Goal: Task Accomplishment & Management: Complete application form

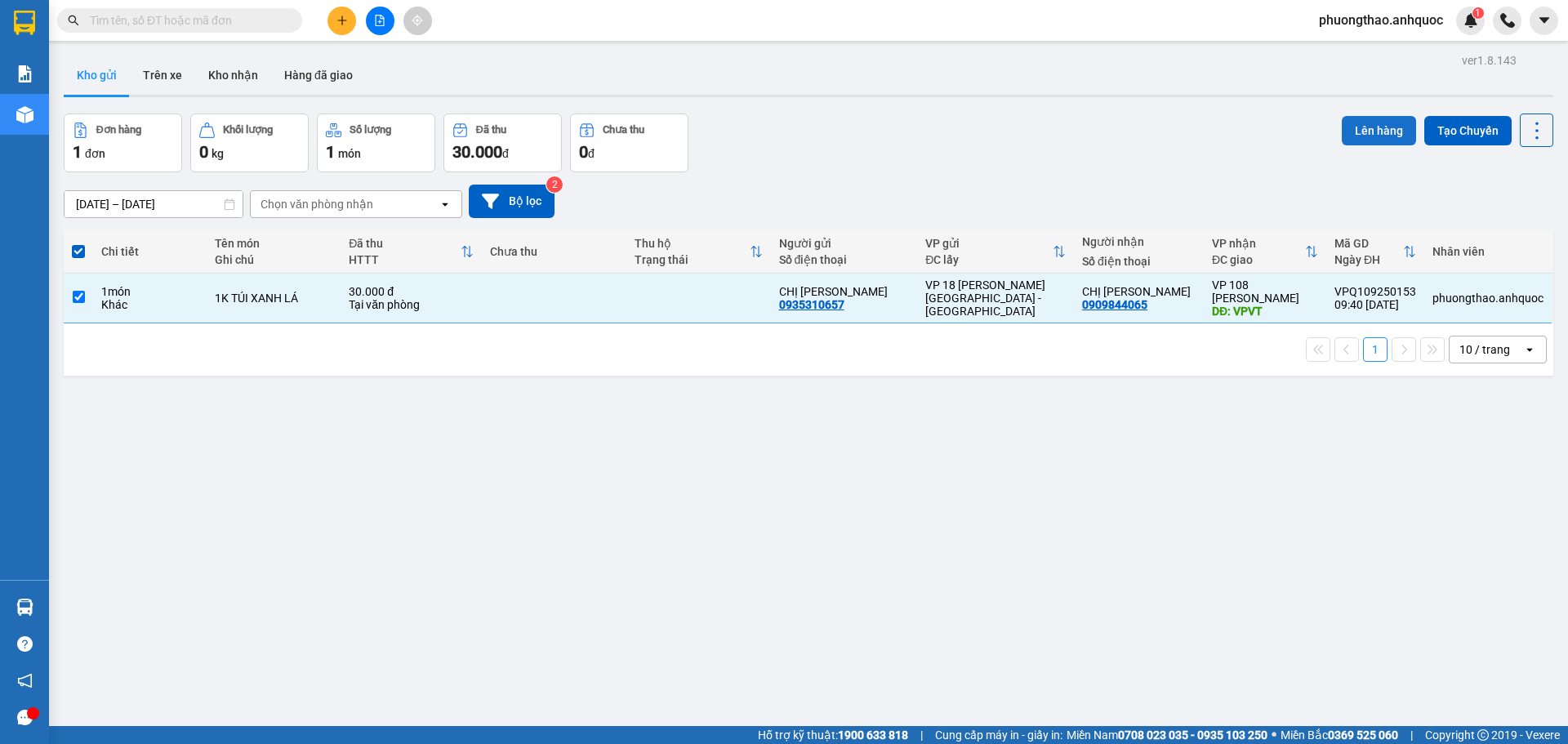
click at [1378, 134] on button "Lên hàng" at bounding box center [1379, 131] width 74 height 30
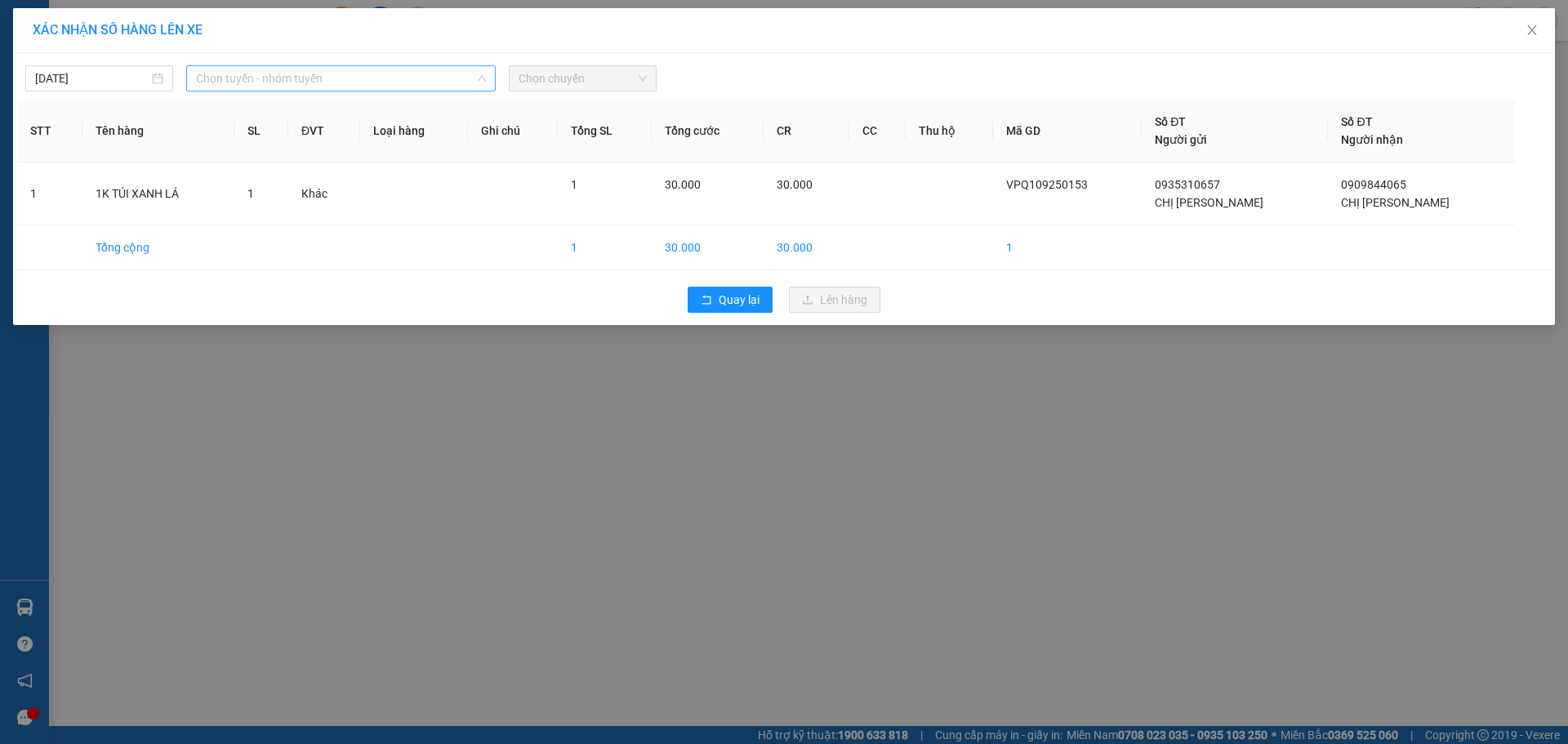
click at [251, 73] on span "Chọn tuyến - nhóm tuyến" at bounding box center [341, 78] width 289 height 24
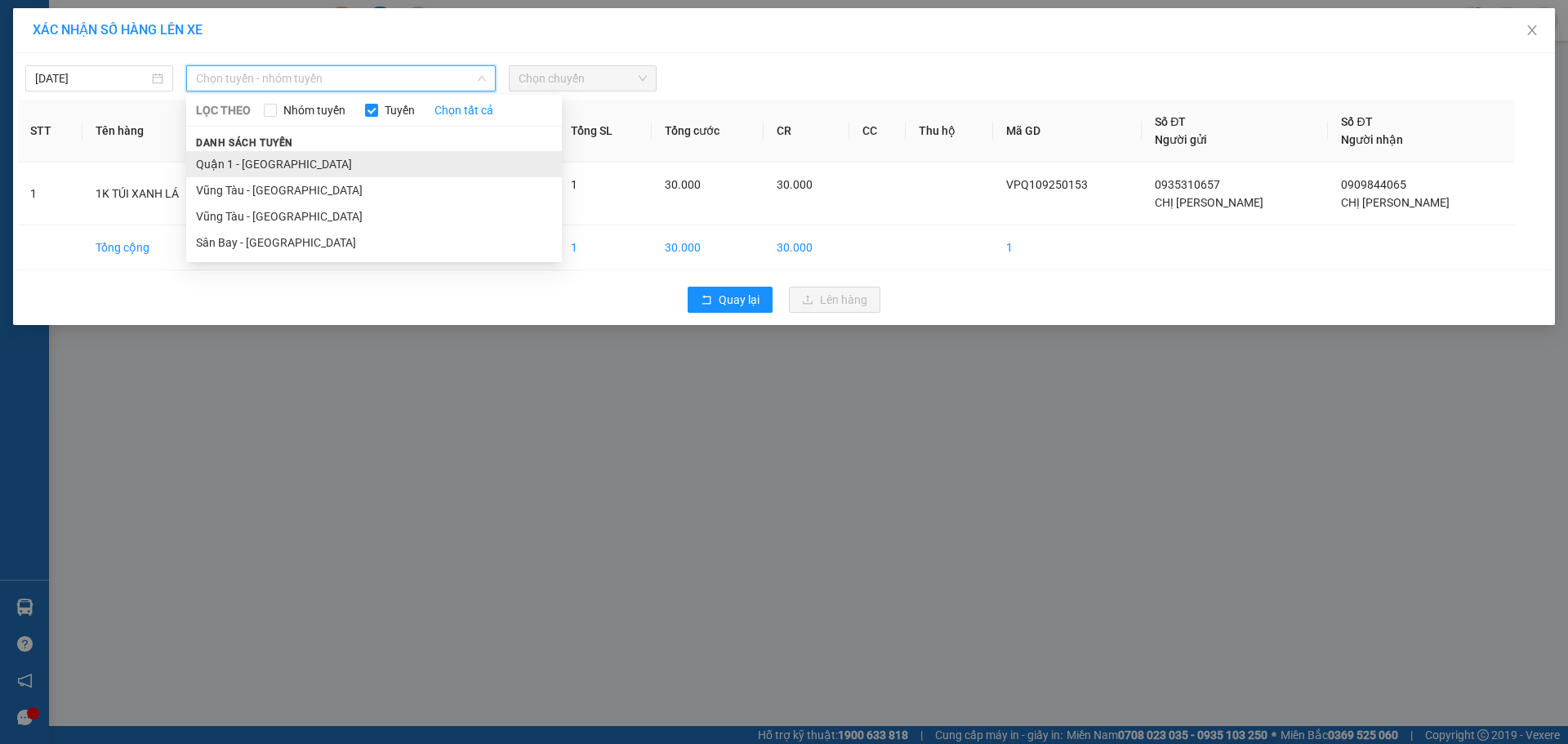
click at [244, 160] on li "Quận 1 - [GEOGRAPHIC_DATA]" at bounding box center [374, 164] width 376 height 26
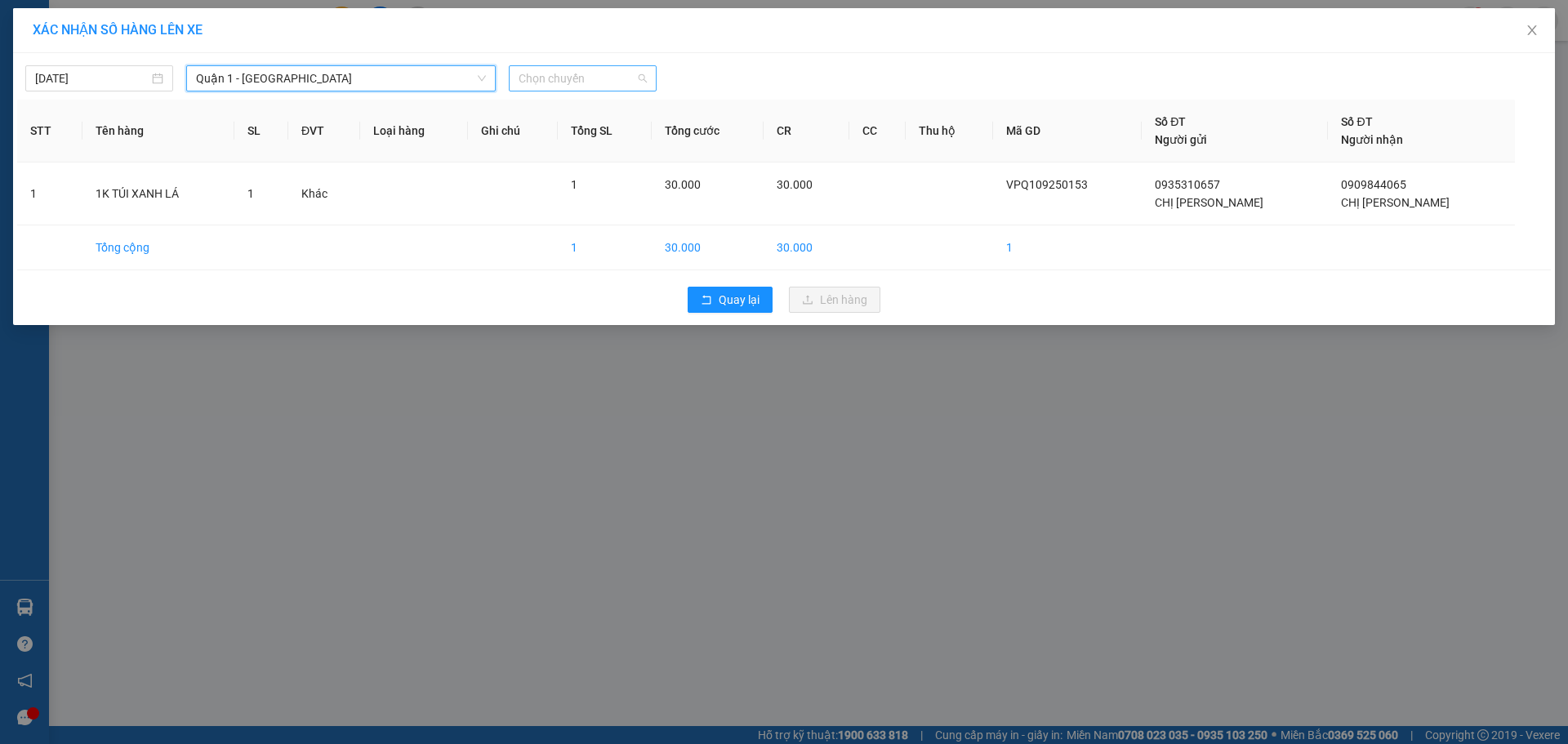
click at [585, 85] on span "Chọn chuyến" at bounding box center [583, 78] width 128 height 24
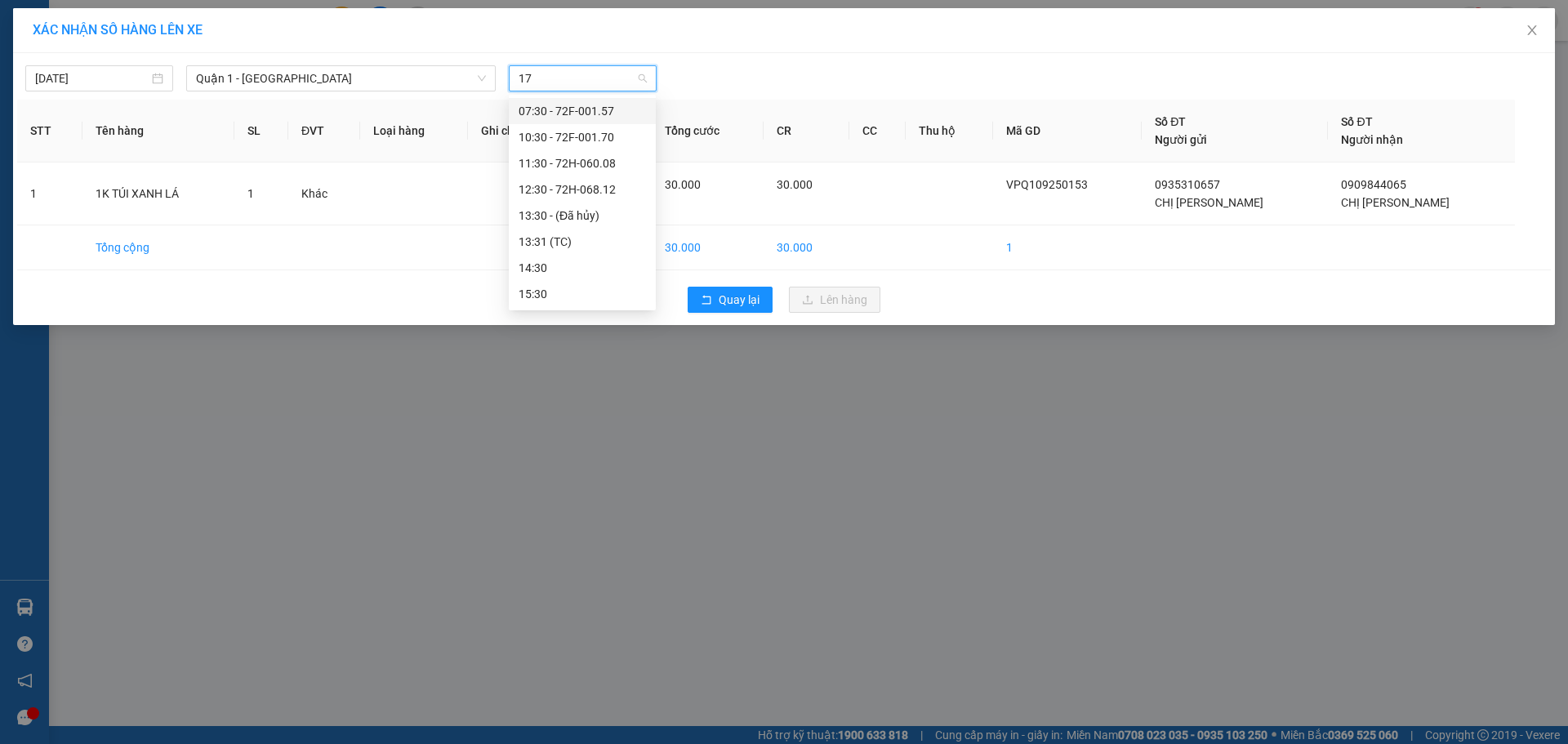
type input "170"
click at [631, 113] on div "10:30 - 72F-001.70" at bounding box center [582, 110] width 127 height 18
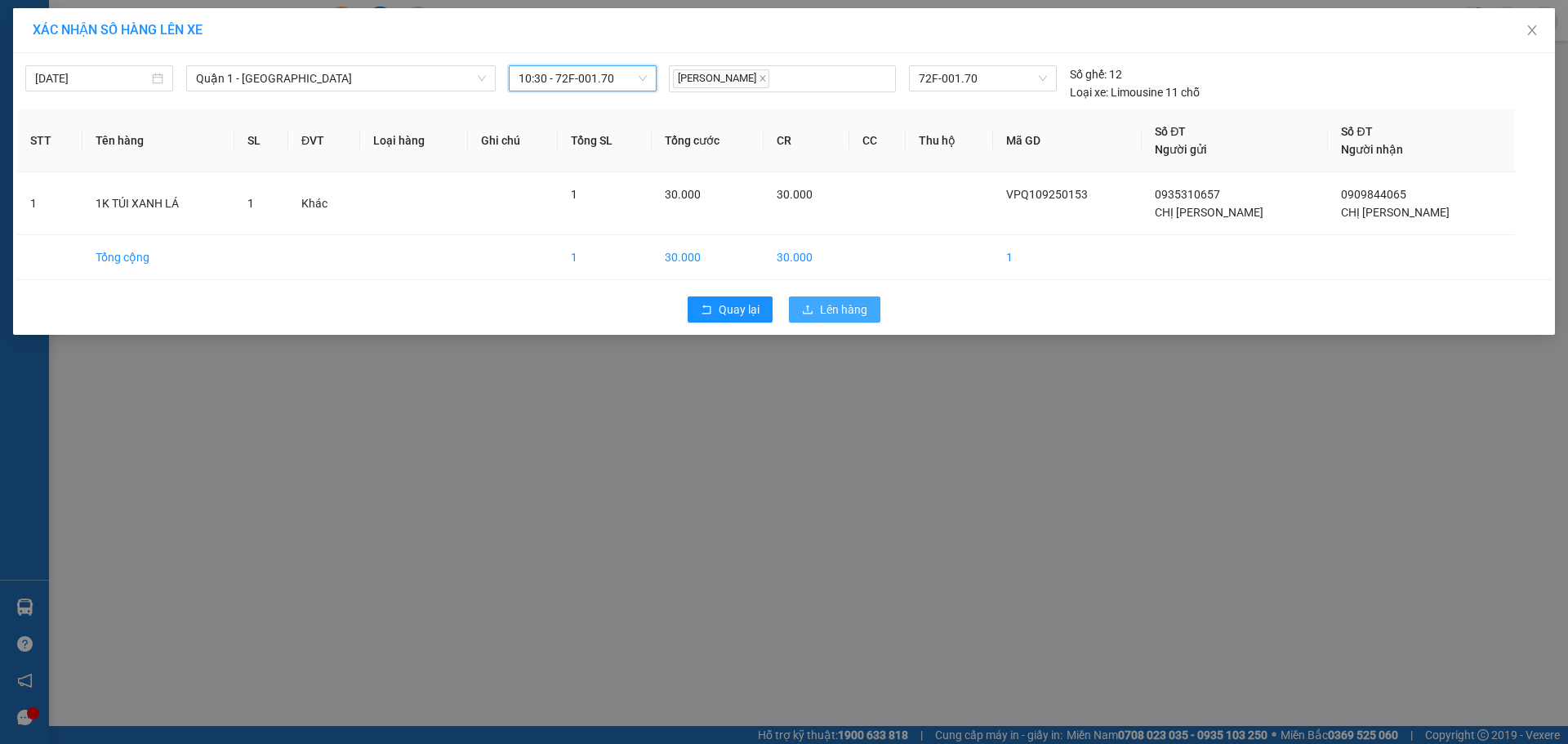
click at [837, 308] on span "Lên hàng" at bounding box center [843, 309] width 47 height 18
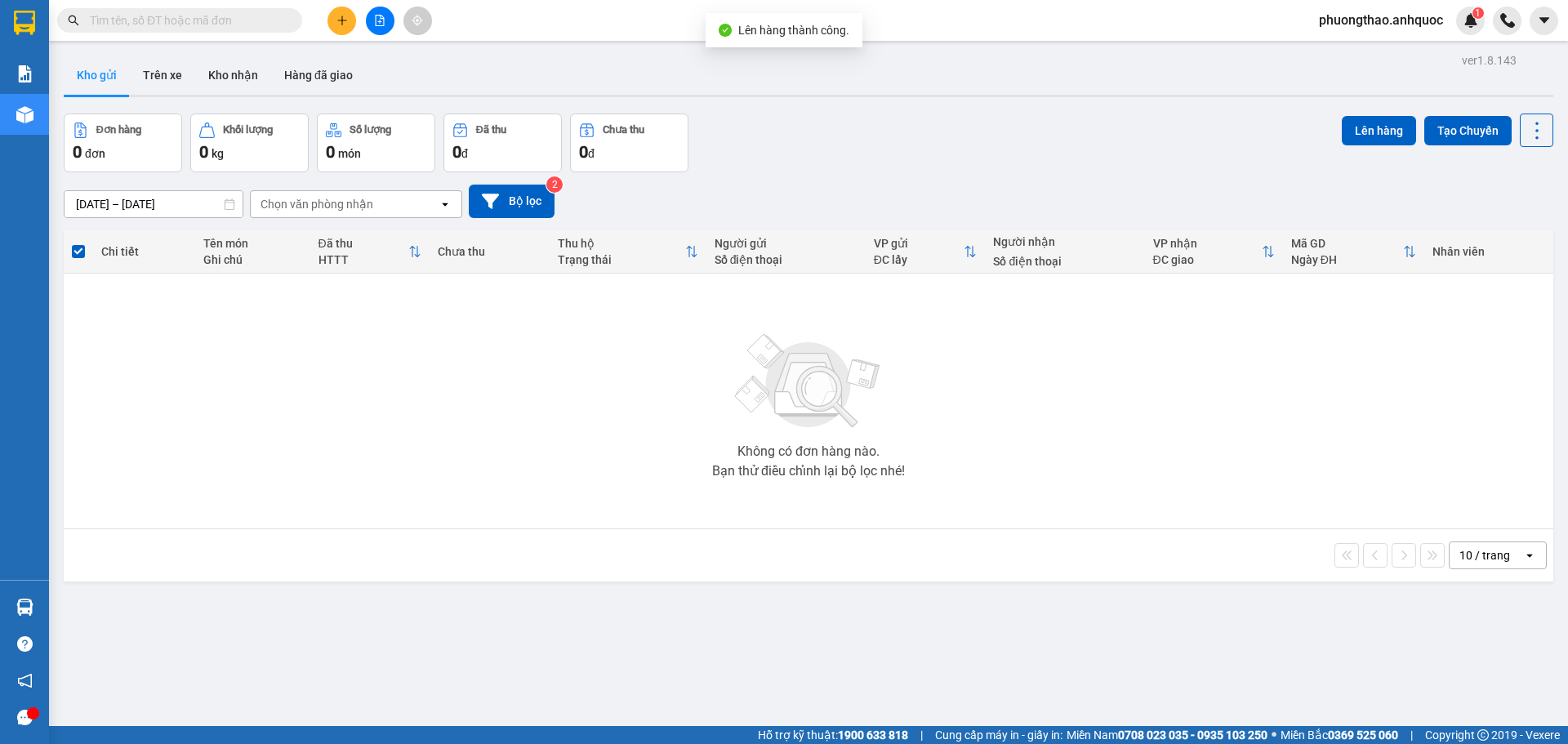
click at [368, 24] on button at bounding box center [379, 20] width 29 height 29
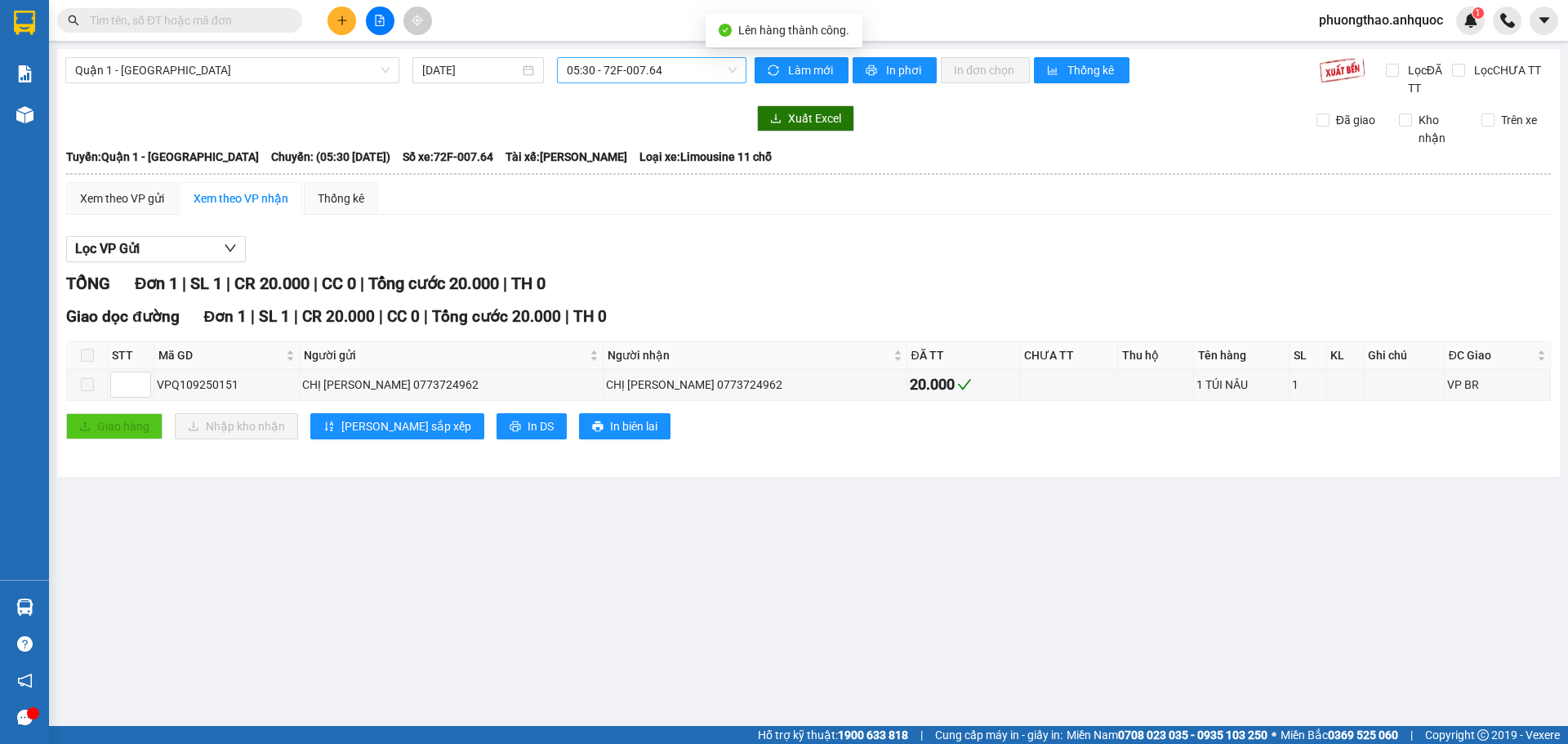
click at [580, 71] on span "05:30 - 72F-007.64" at bounding box center [651, 70] width 170 height 24
type input "170"
click at [644, 112] on div "10:30 - 72F-001.70" at bounding box center [630, 103] width 147 height 26
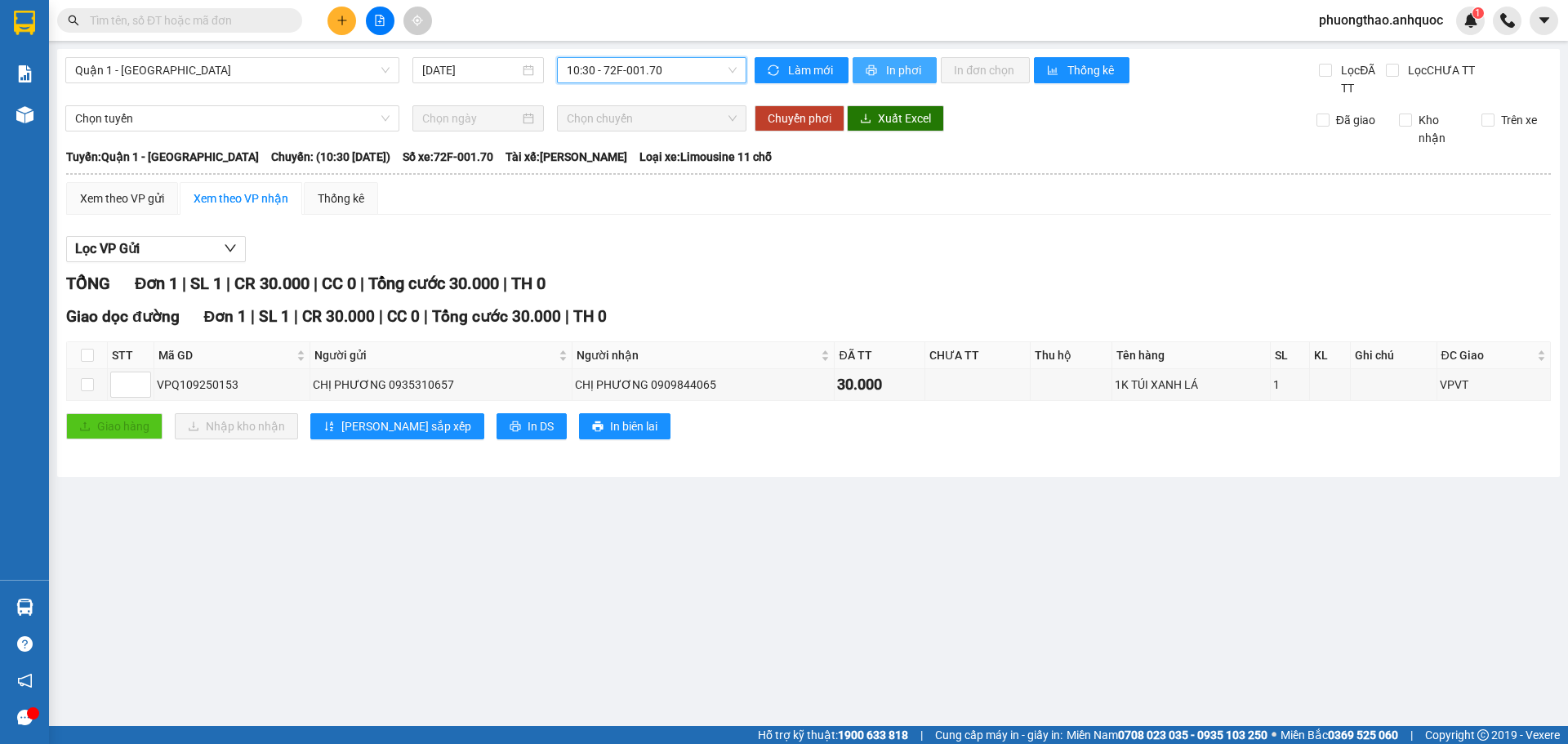
click at [902, 75] on span "In phơi" at bounding box center [905, 70] width 37 height 18
click at [906, 71] on span "In phơi" at bounding box center [905, 70] width 37 height 18
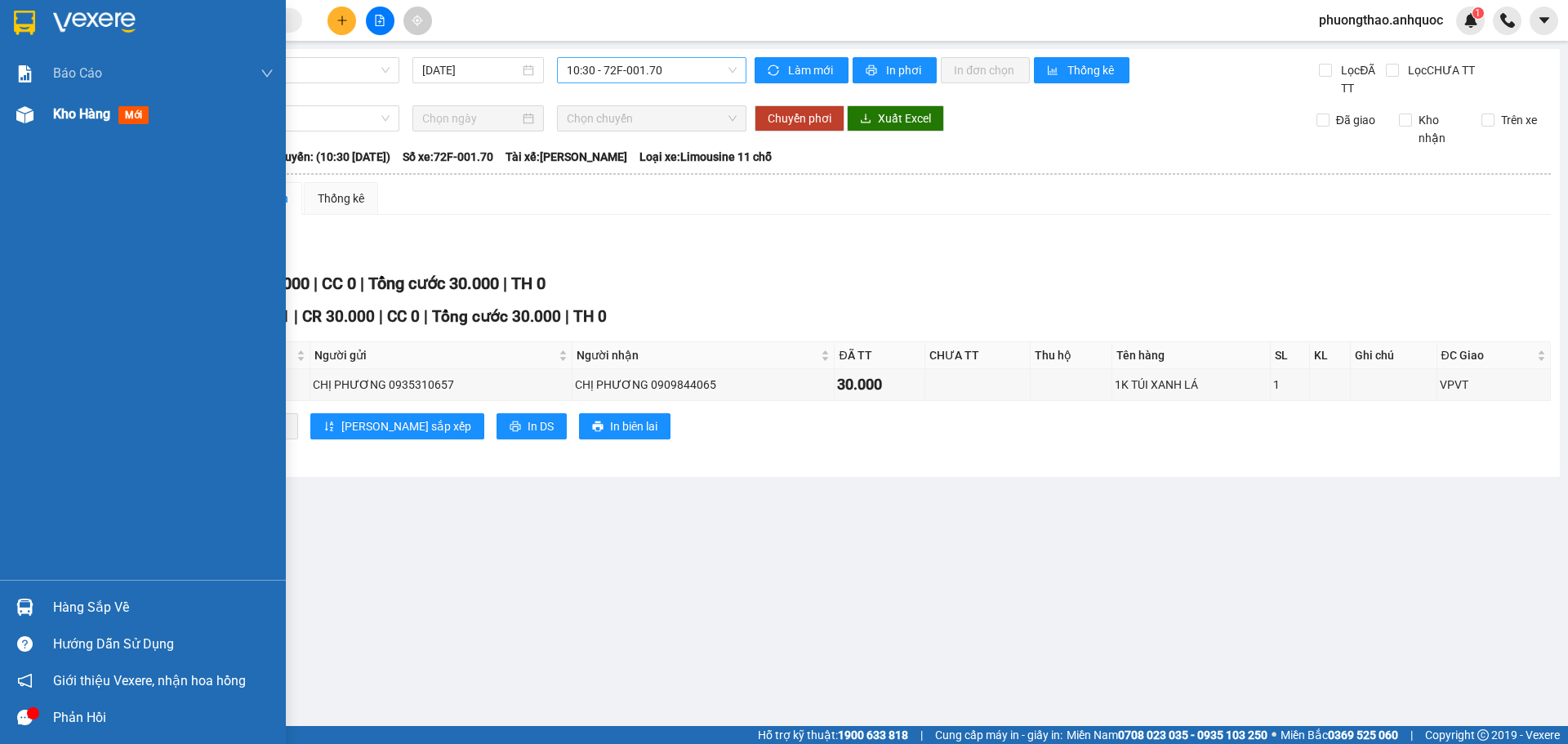
click at [29, 118] on img at bounding box center [25, 114] width 17 height 17
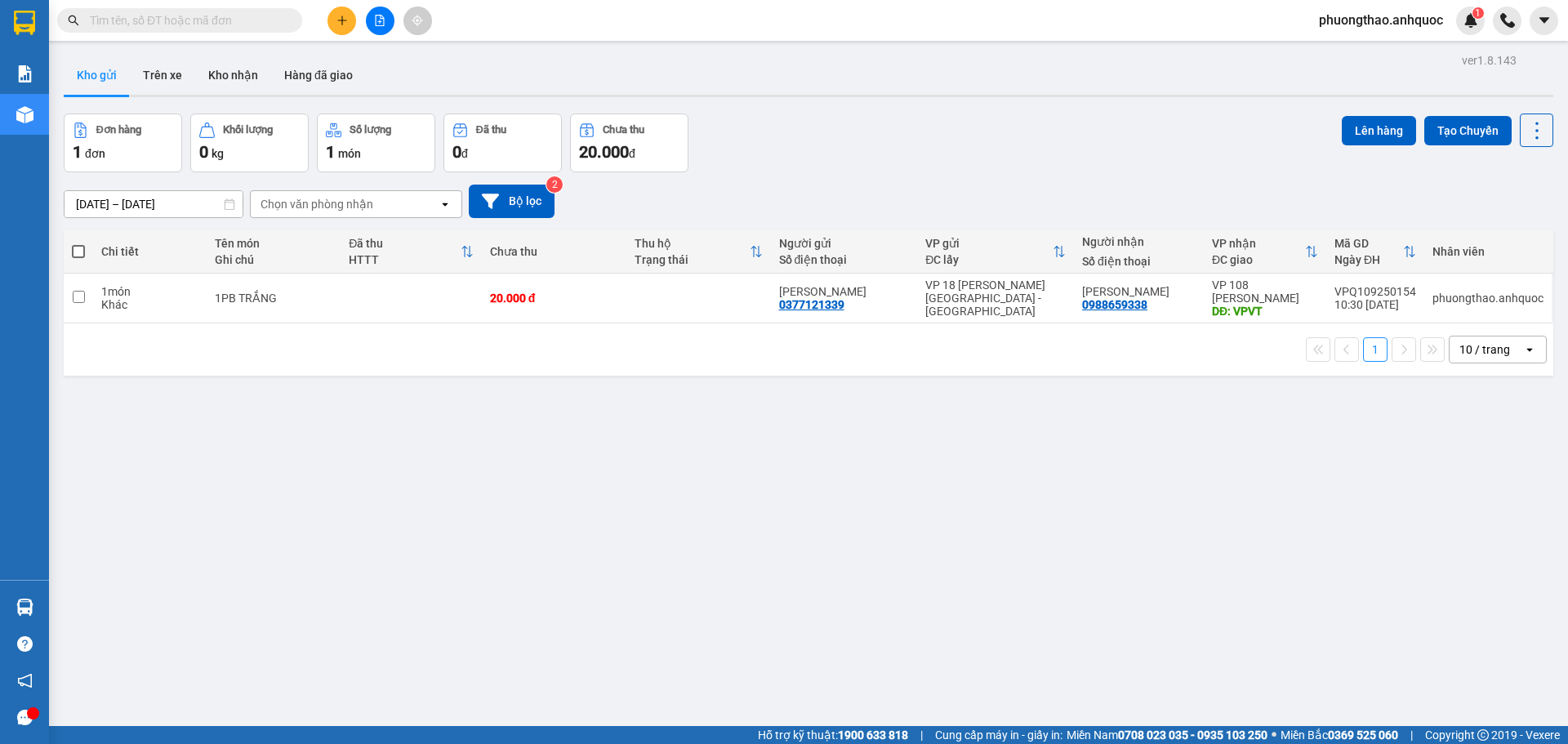
click at [351, 447] on div "ver 1.8.143 Kho gửi Trên xe Kho nhận Hàng đã giao Đơn hàng 1 đơn Khối lượng 0 k…" at bounding box center [808, 421] width 1502 height 744
click at [225, 26] on input "text" at bounding box center [186, 19] width 193 height 18
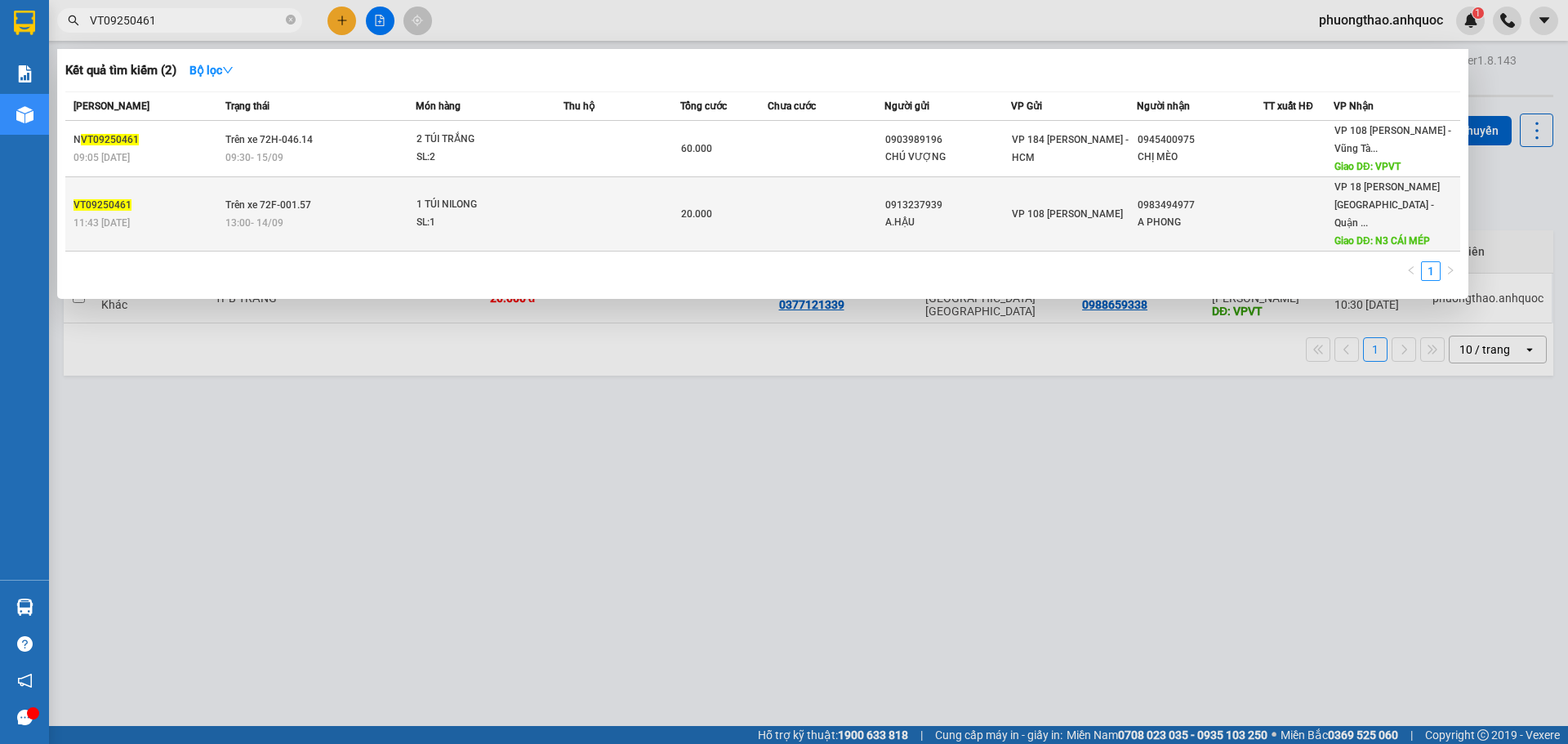
type input "VT09250461"
click at [572, 208] on td at bounding box center [622, 214] width 117 height 74
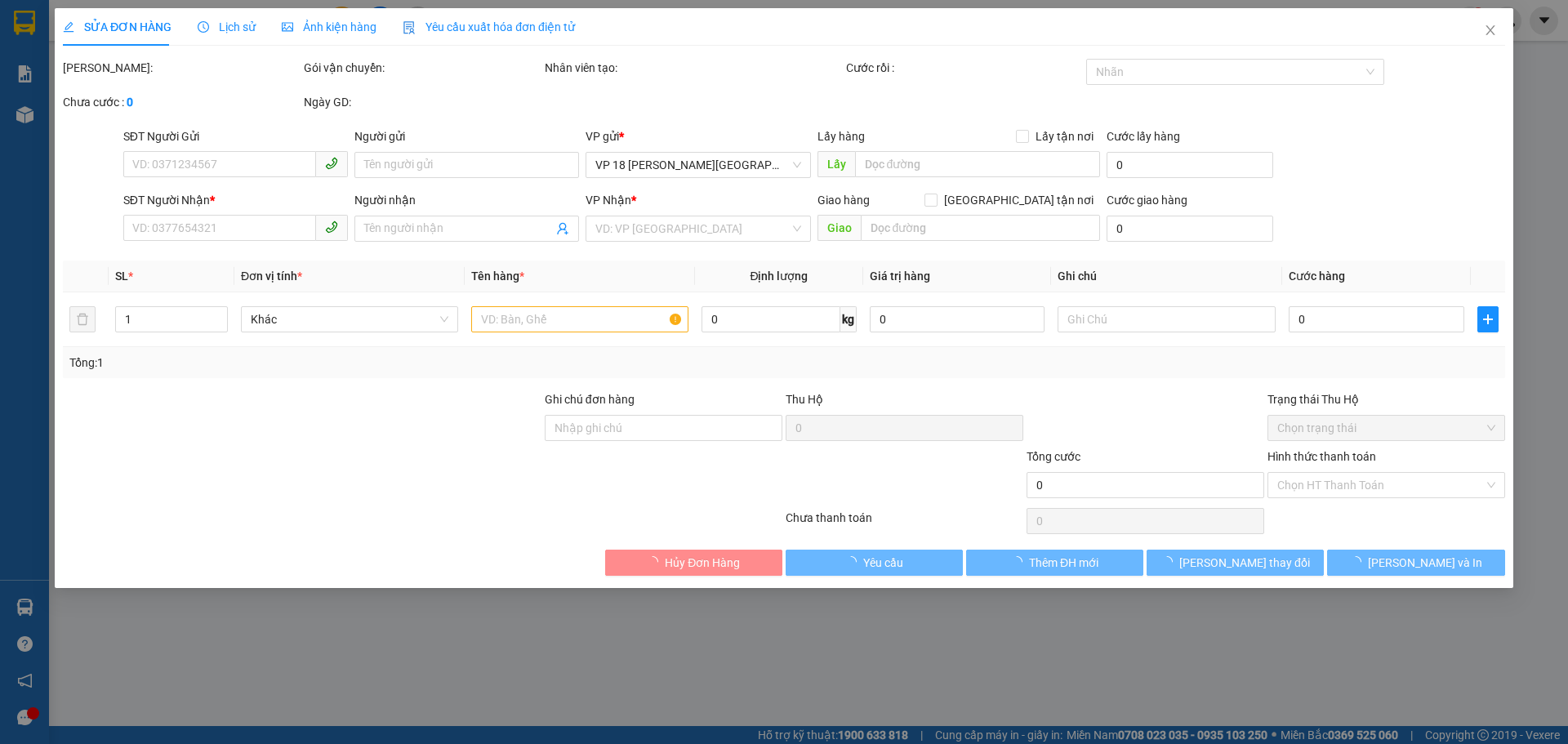
type input "0913237939"
type input "A.HẬU"
type input "0983494977"
type input "A PHONG"
type input "N3 CÁI MÉP"
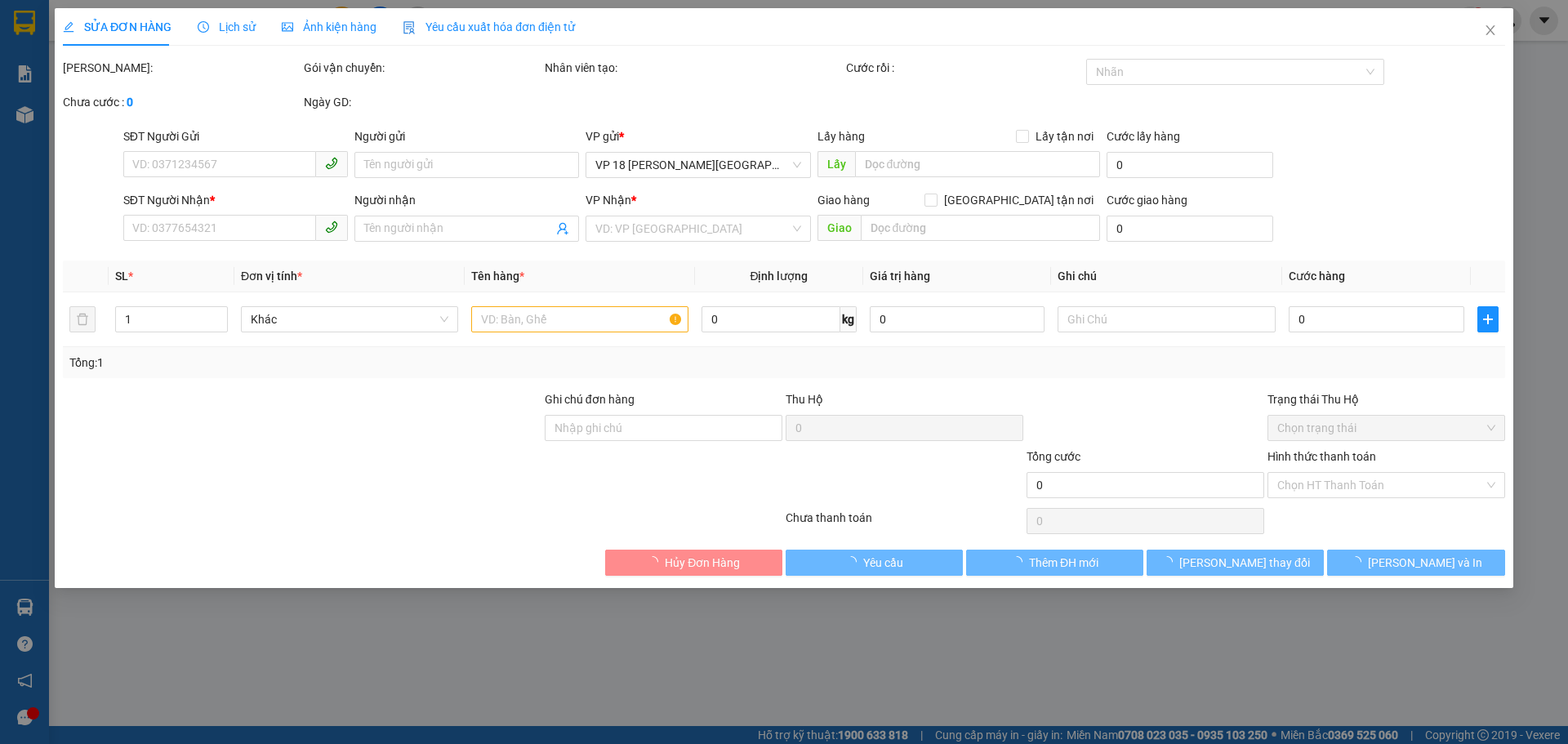
type input "20.000"
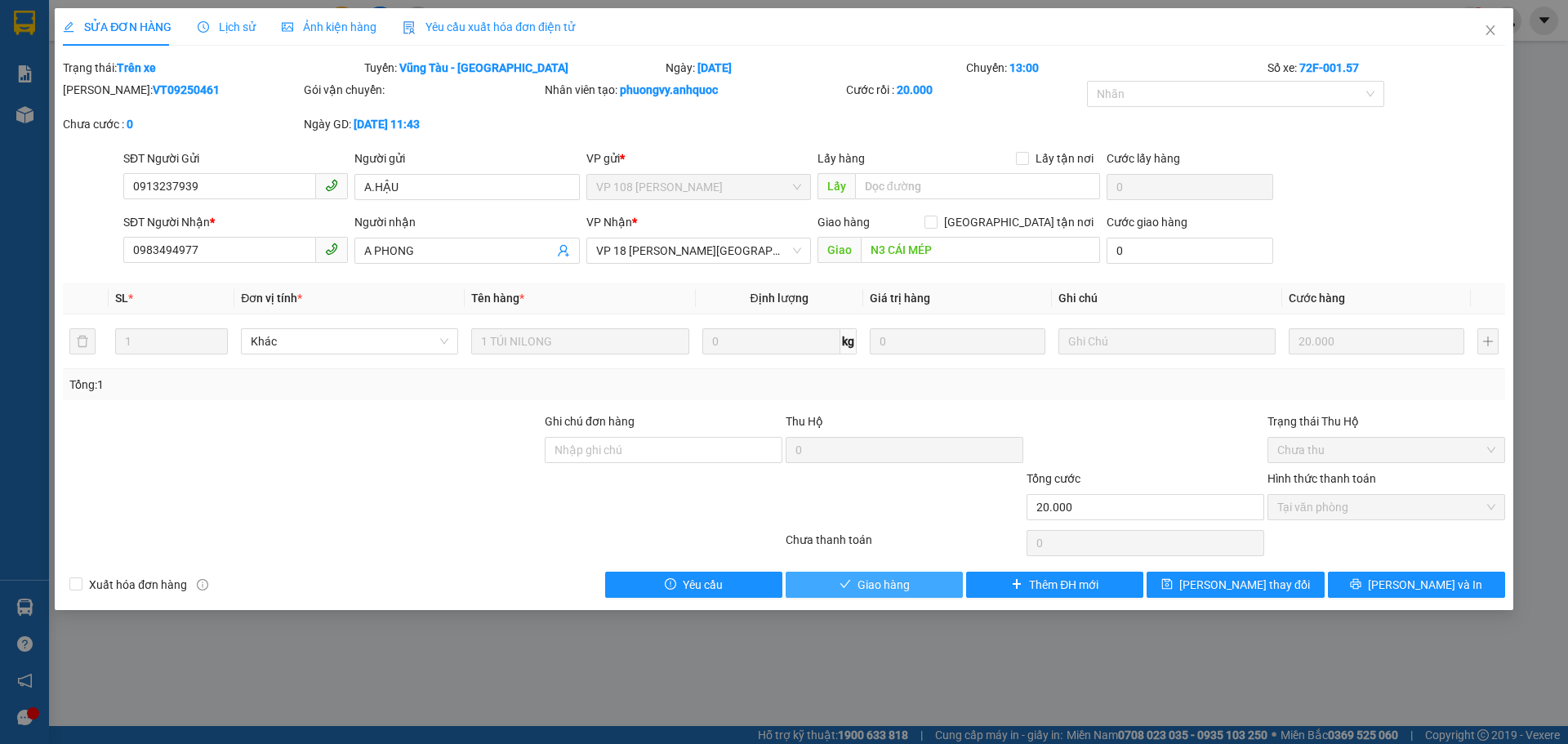
click at [876, 588] on span "Giao hàng" at bounding box center [883, 584] width 52 height 18
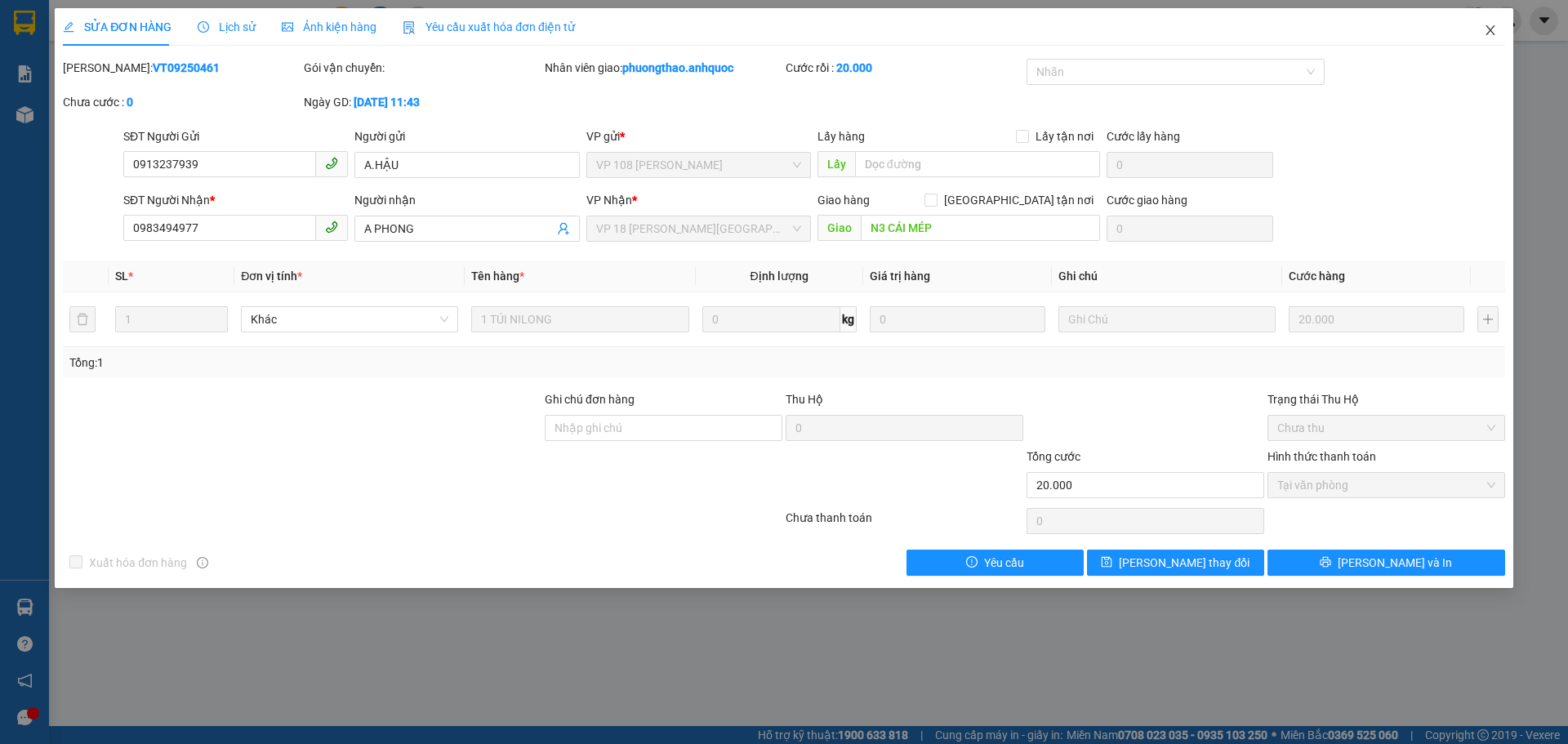
click at [1492, 31] on icon "close" at bounding box center [1490, 31] width 13 height 13
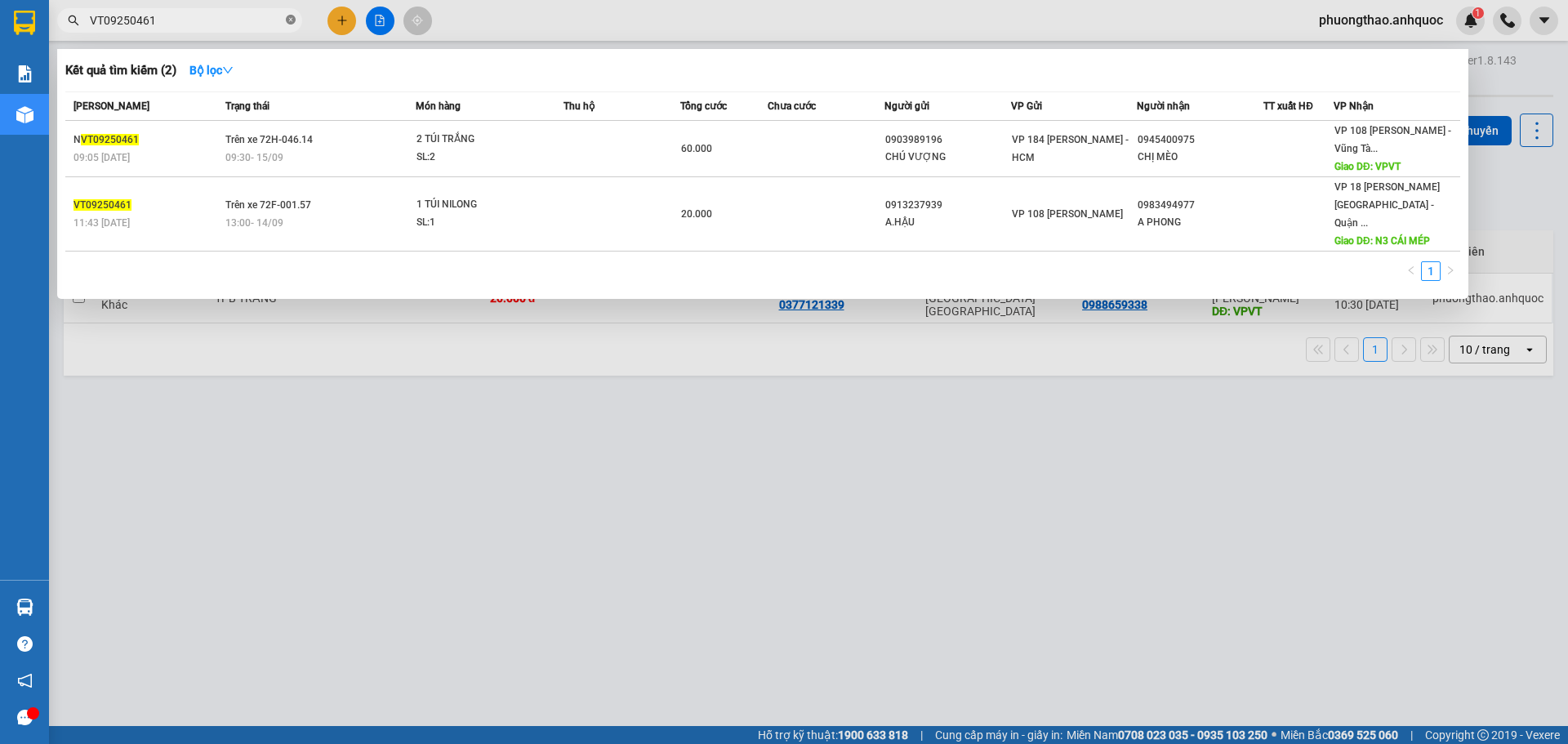
click at [287, 21] on icon "close-circle" at bounding box center [290, 19] width 10 height 10
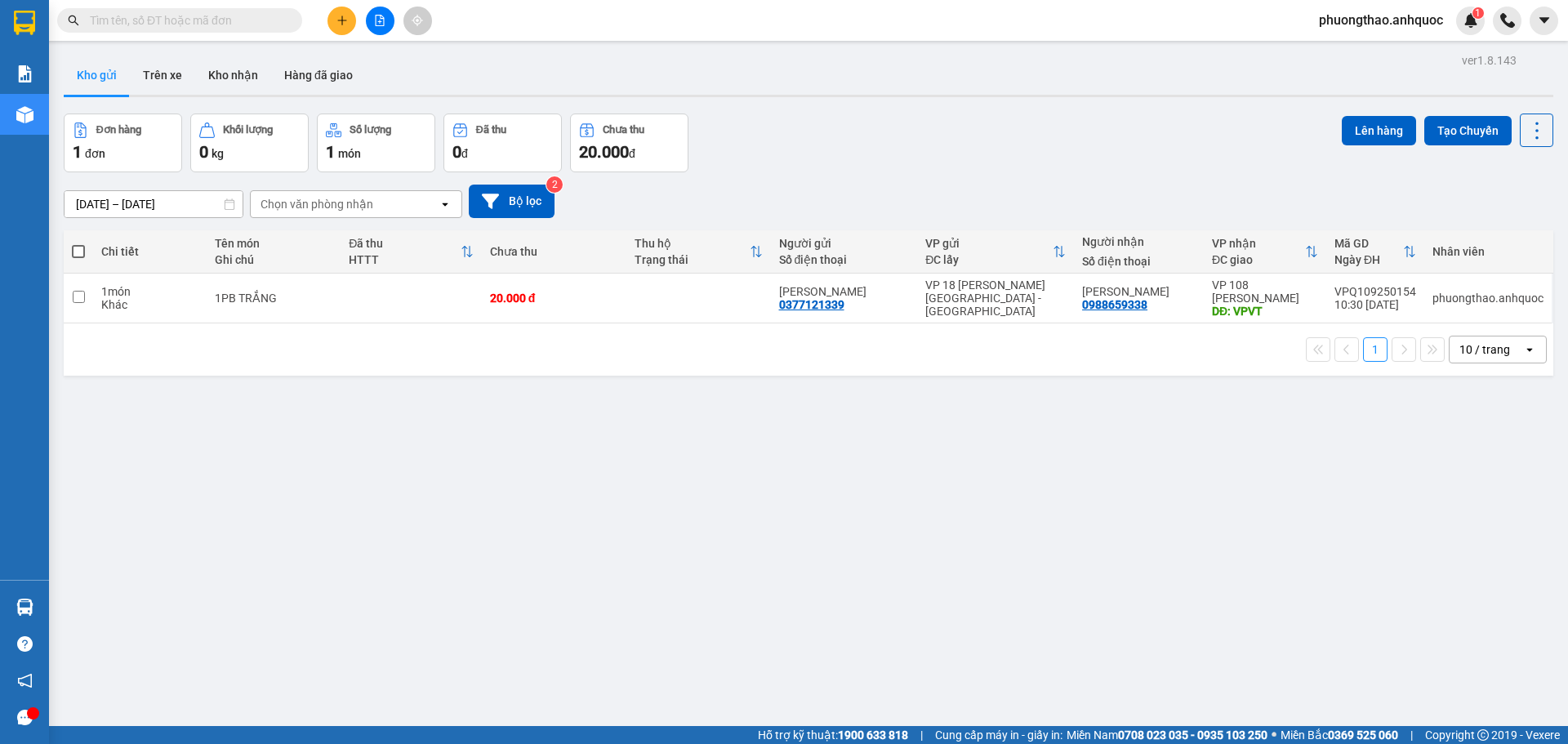
click at [379, 378] on div "ver 1.8.143 Kho gửi Trên xe Kho nhận Hàng đã giao Đơn hàng 1 đơn Khối lượng 0 k…" at bounding box center [808, 421] width 1502 height 744
click at [417, 294] on td at bounding box center [411, 299] width 141 height 50
checkbox input "true"
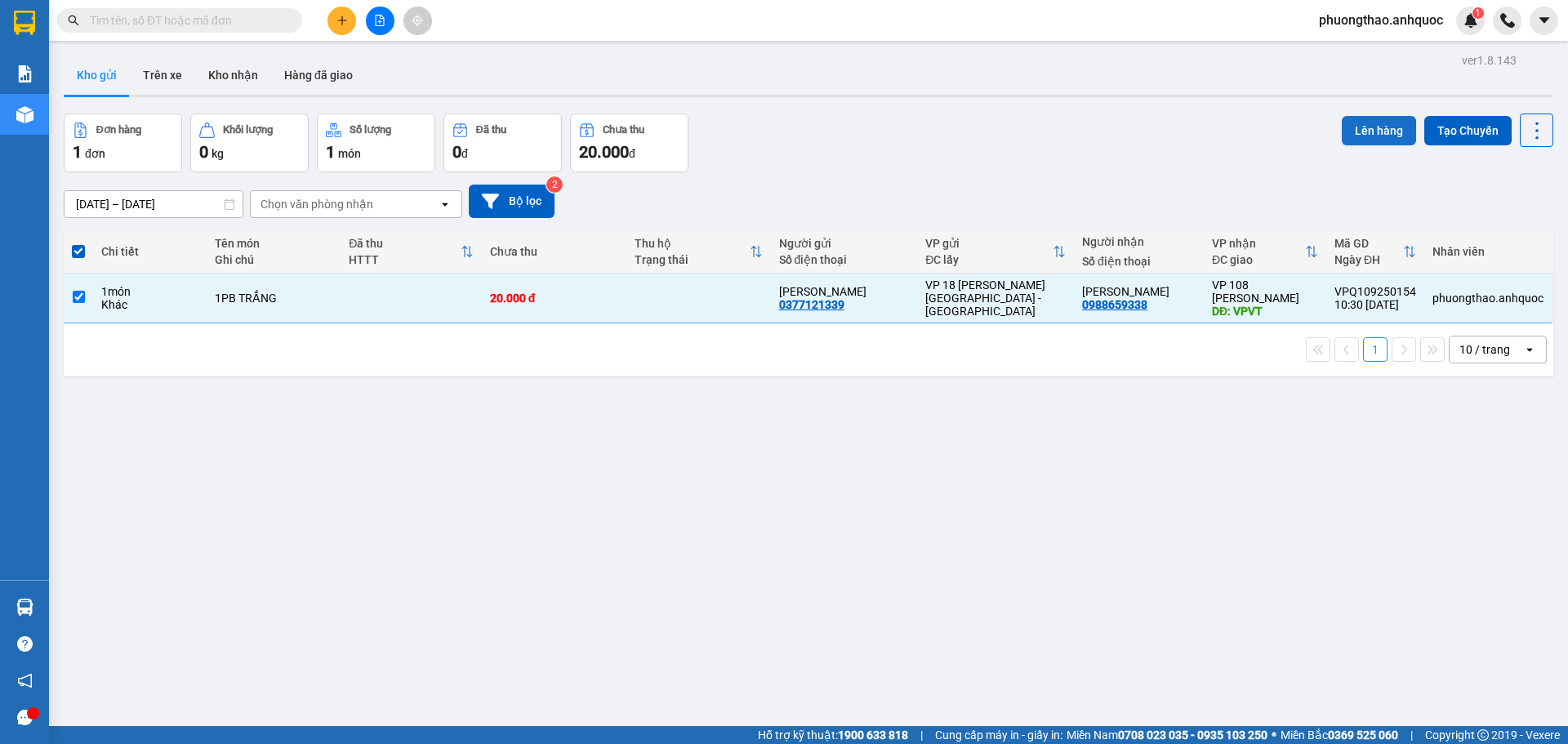
click at [1367, 135] on button "Lên hàng" at bounding box center [1379, 131] width 74 height 30
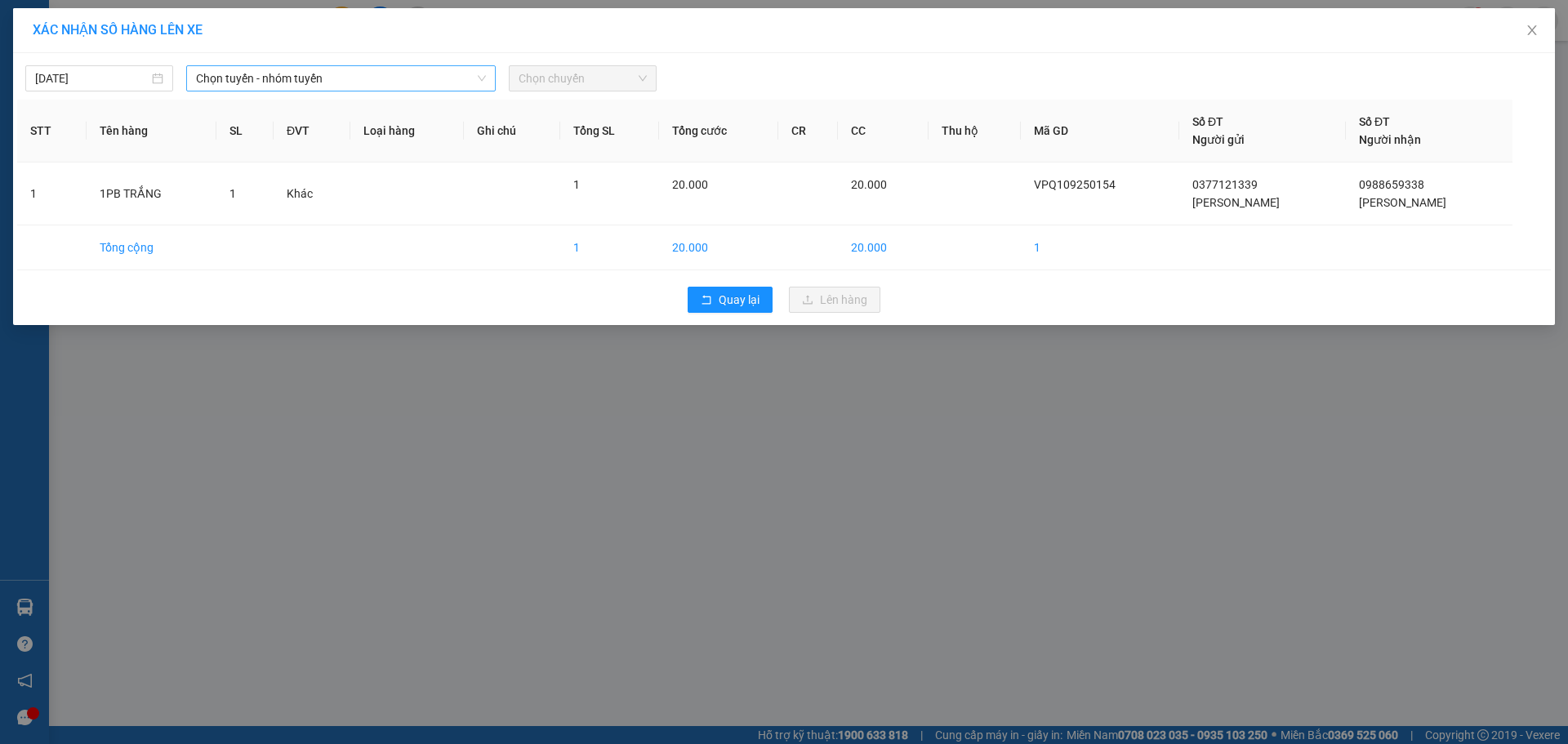
click at [328, 85] on span "Chọn tuyến - nhóm tuyến" at bounding box center [341, 78] width 289 height 24
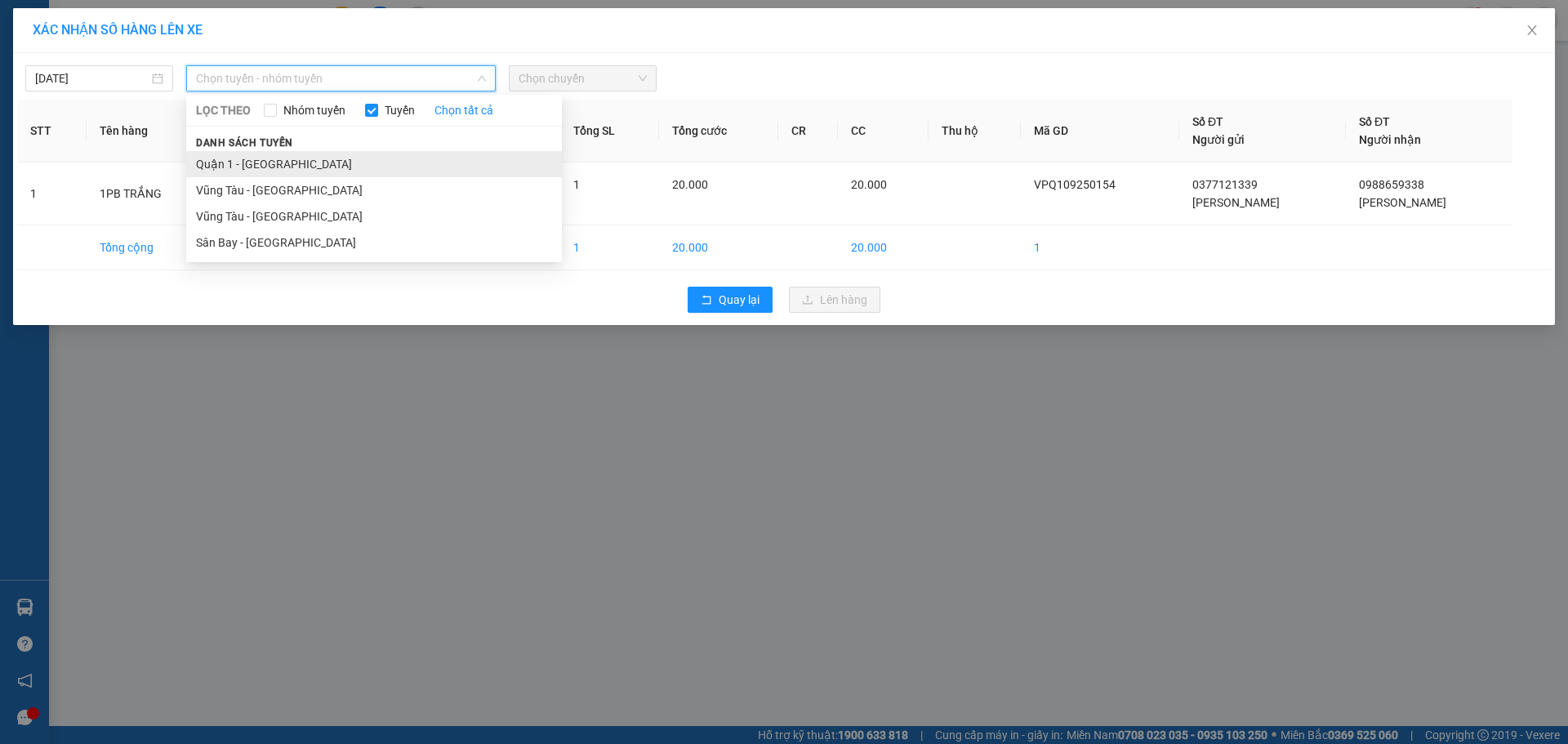
click at [323, 171] on li "Quận 1 - [GEOGRAPHIC_DATA]" at bounding box center [374, 164] width 376 height 26
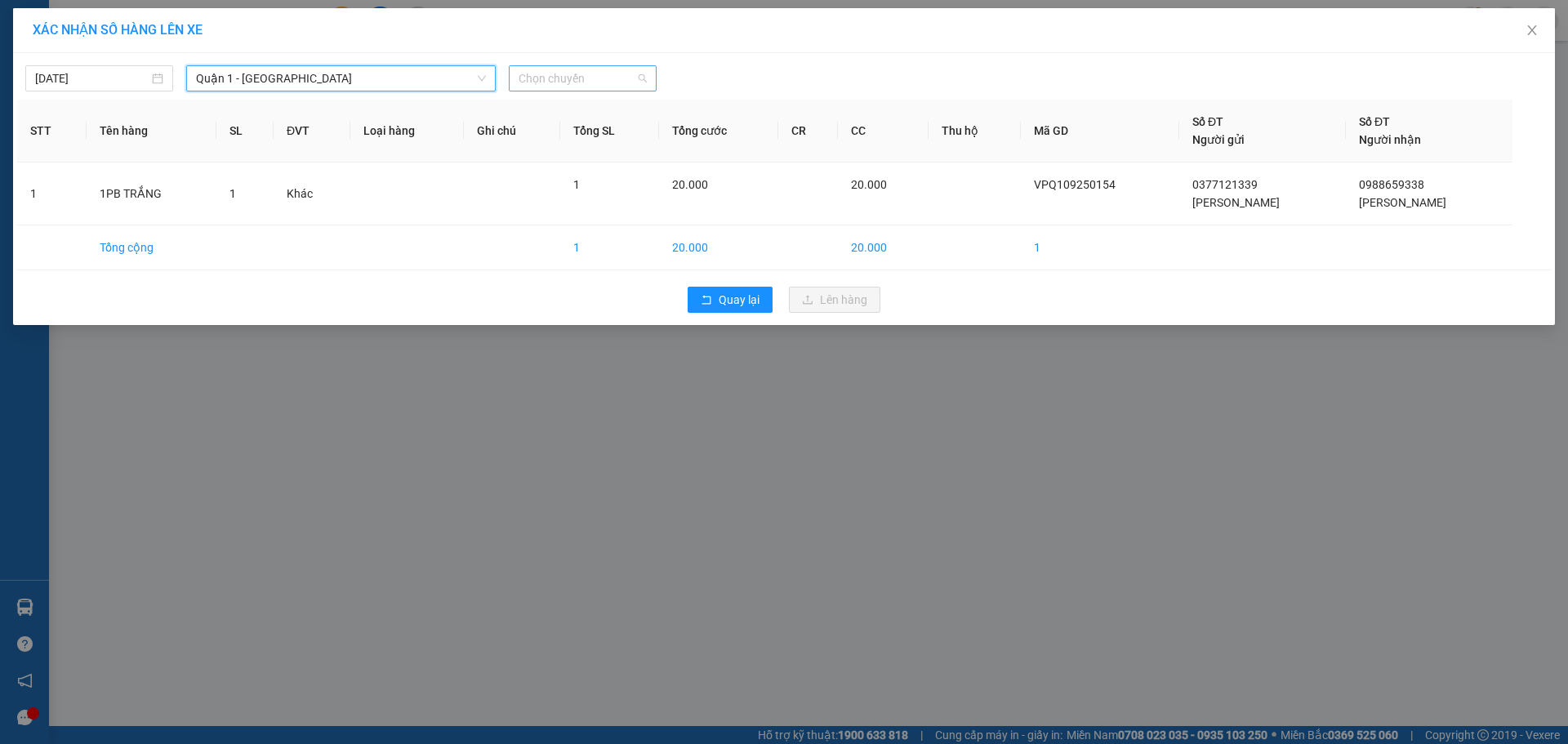
click at [583, 81] on span "Chọn chuyến" at bounding box center [583, 78] width 128 height 24
type input "6008"
click at [573, 108] on div "11:30 - 72H-060.08" at bounding box center [582, 110] width 127 height 18
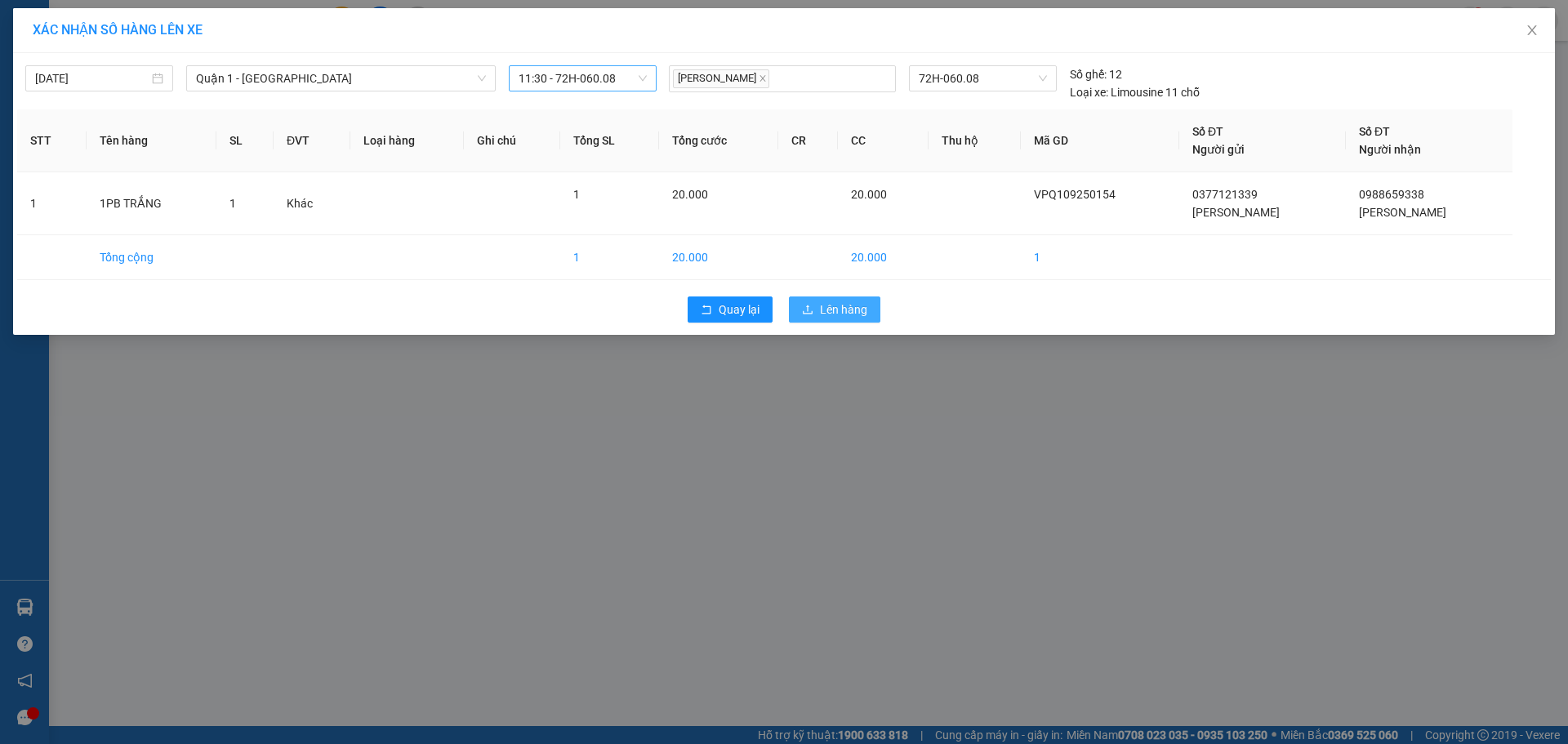
click at [813, 311] on icon "upload" at bounding box center [807, 309] width 10 height 9
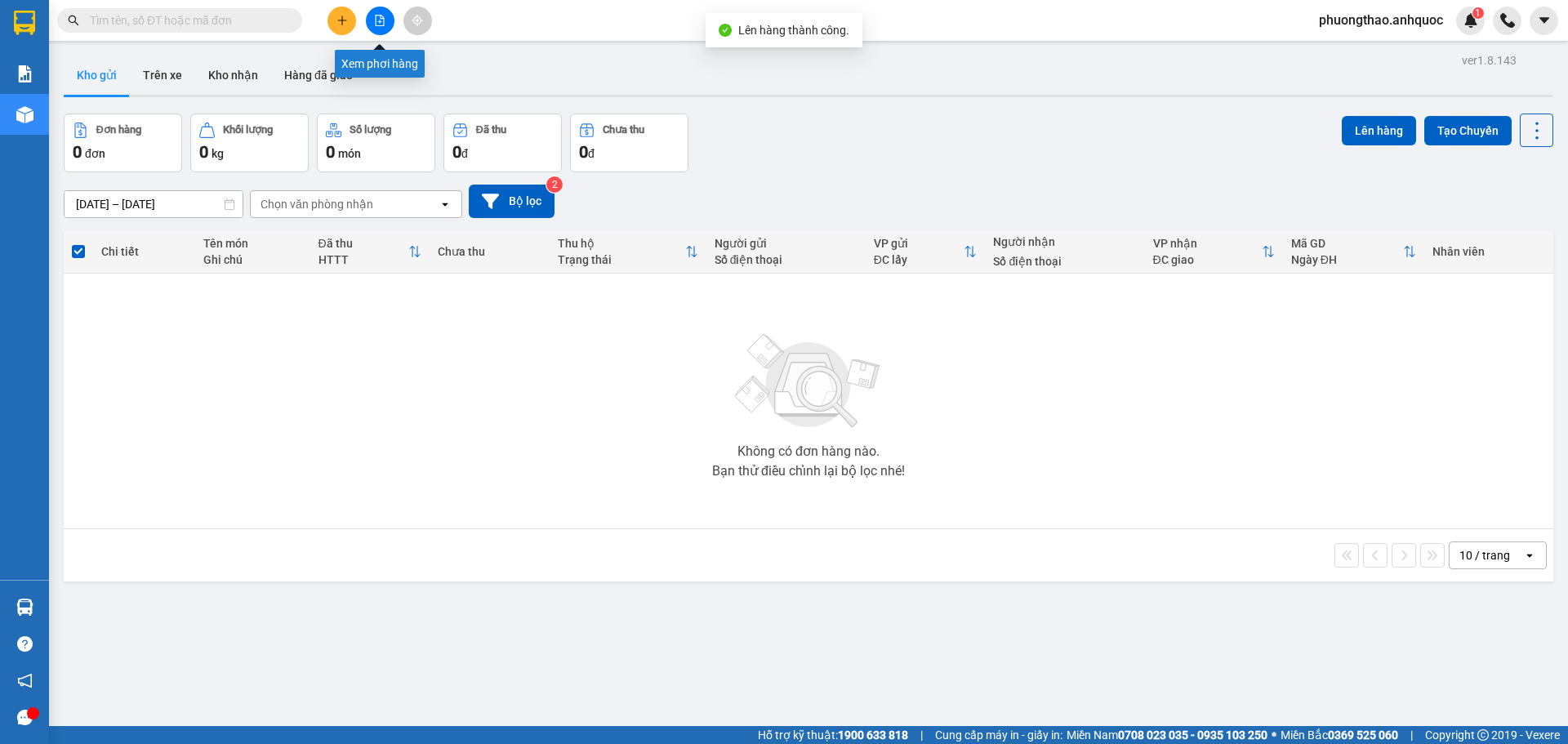
click at [371, 19] on button at bounding box center [379, 20] width 29 height 29
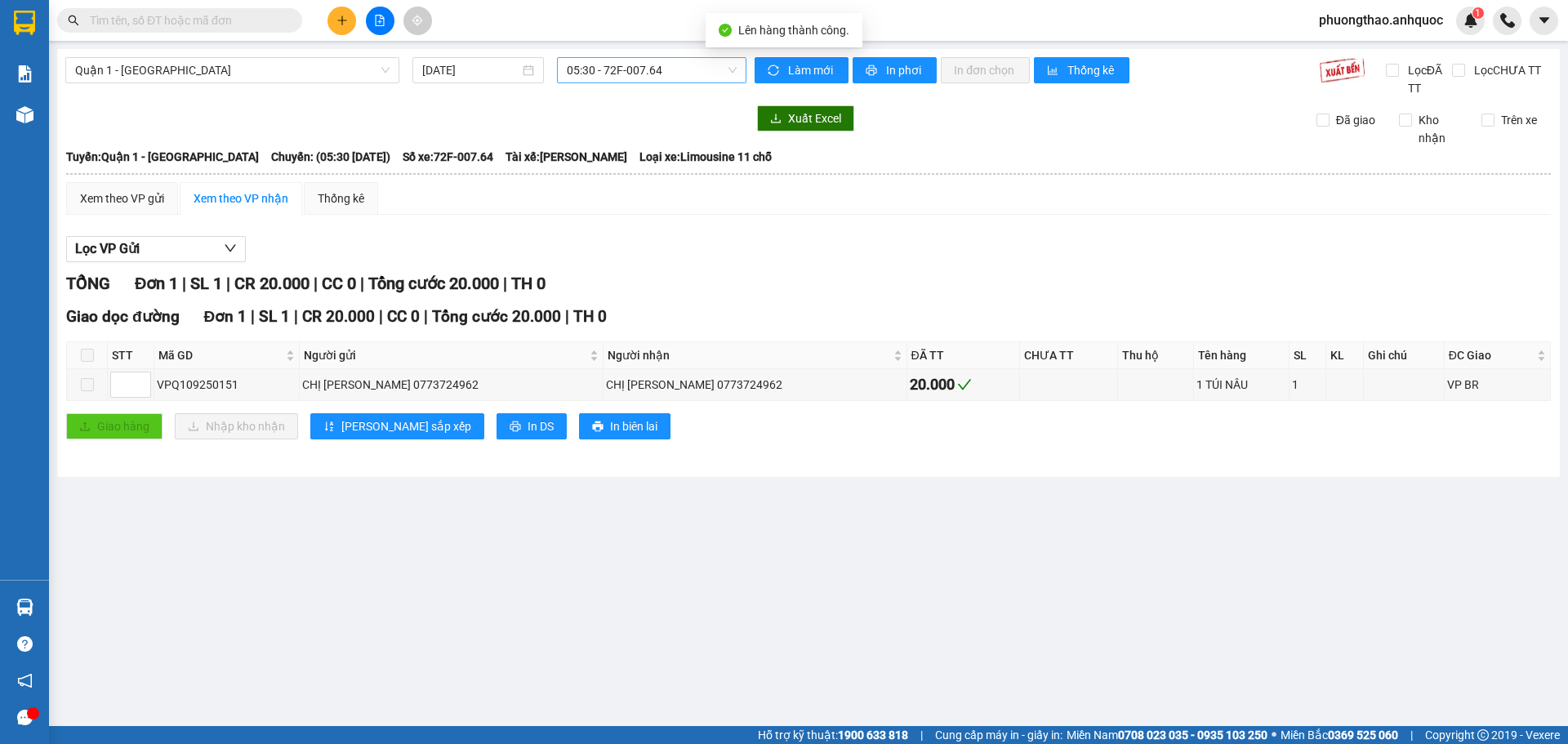
click at [575, 71] on span "05:30 - 72F-007.64" at bounding box center [651, 70] width 170 height 24
type input "6008"
click at [590, 102] on div "11:30 - 72H-060.08" at bounding box center [630, 102] width 127 height 18
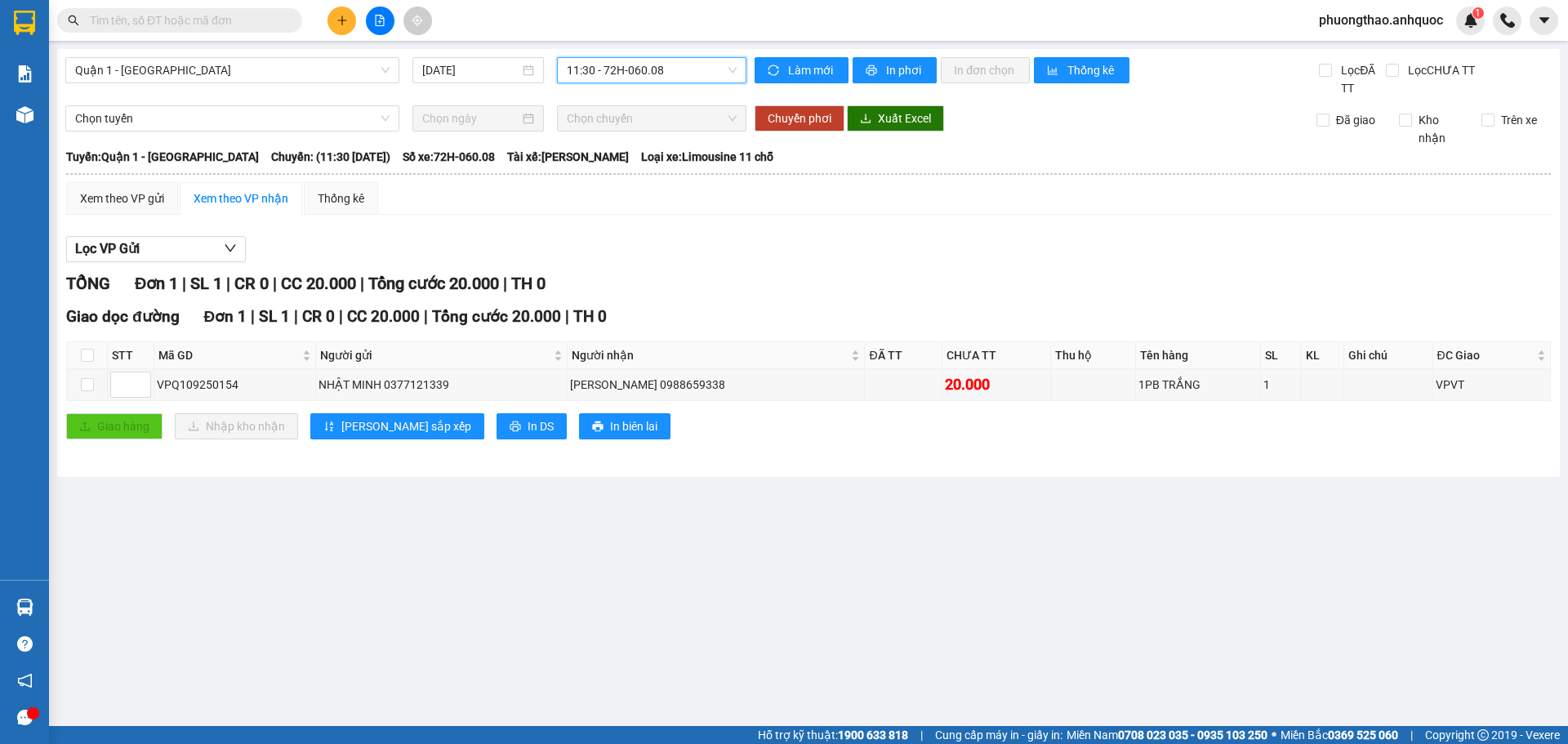
click at [875, 55] on div "Quận 1 - [GEOGRAPHIC_DATA] [DATE] 11:30 11:30 - 72H-060.08 Làm mới In phơi In đ…" at bounding box center [808, 263] width 1502 height 428
click at [881, 78] on button "In phơi" at bounding box center [894, 71] width 84 height 26
click at [857, 84] on div "Làm mới In phơi In đơn chọn Thống kê" at bounding box center [1036, 77] width 564 height 40
click at [863, 77] on button "In phơi" at bounding box center [894, 71] width 84 height 26
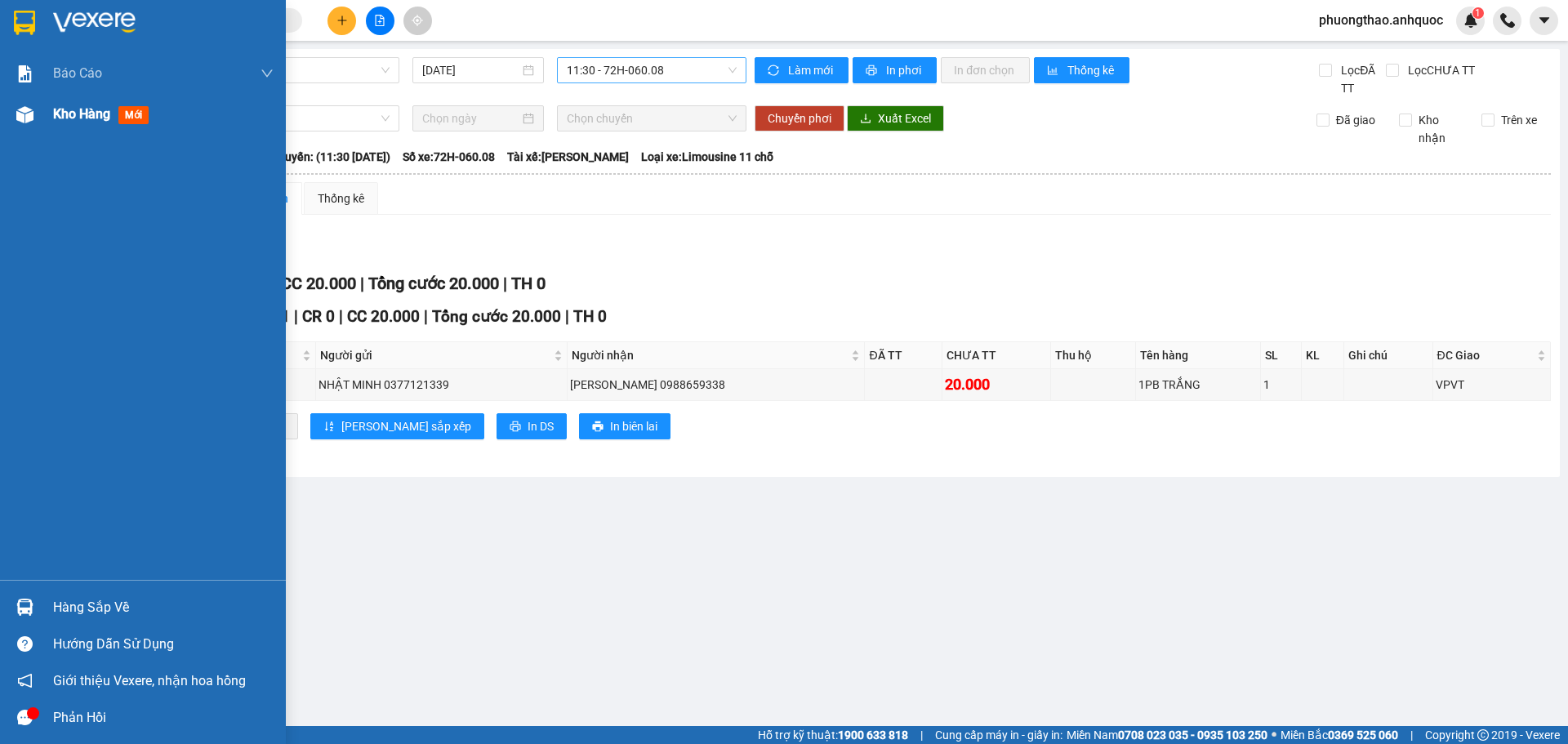
click at [16, 128] on div at bounding box center [24, 114] width 29 height 29
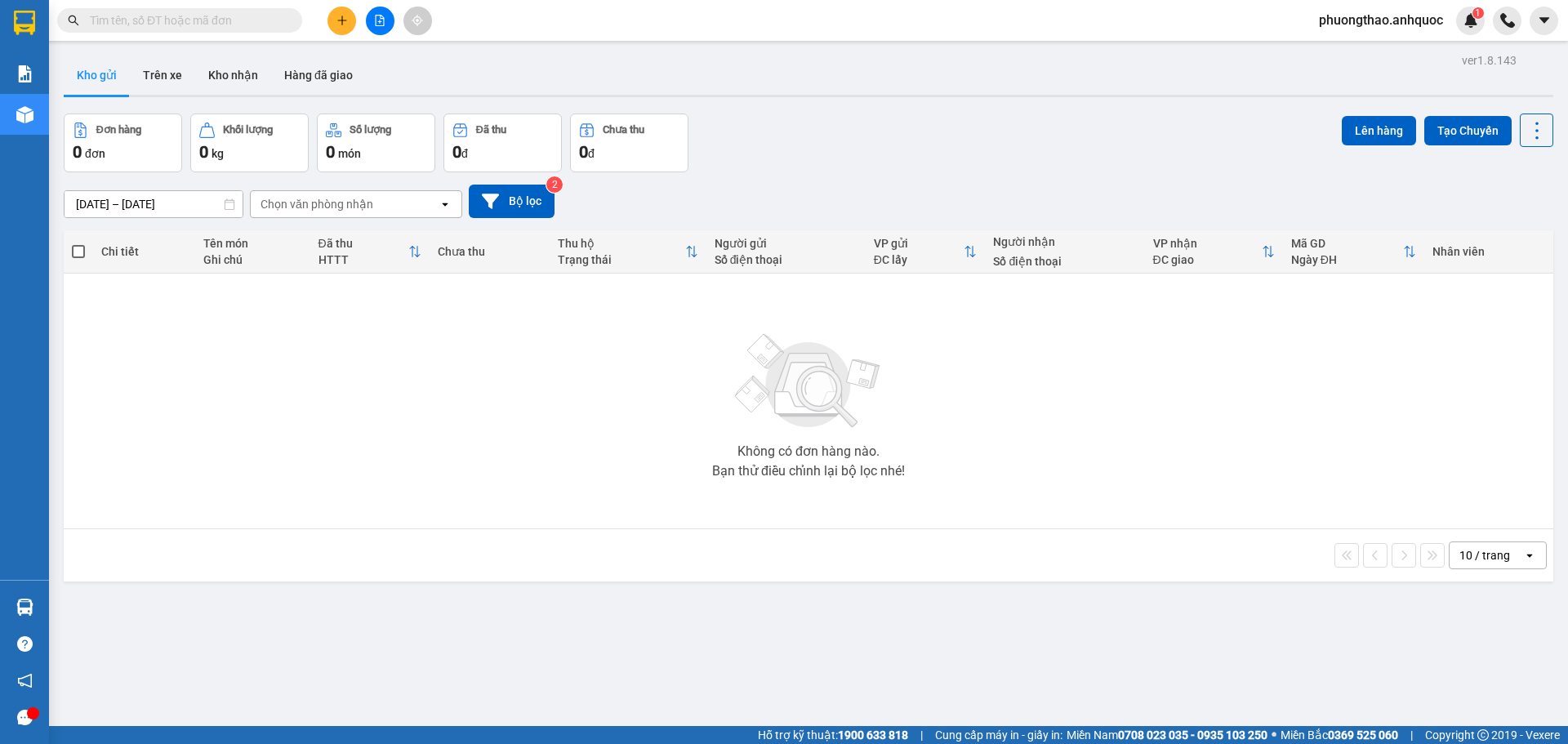
click at [340, 14] on button at bounding box center [341, 20] width 29 height 29
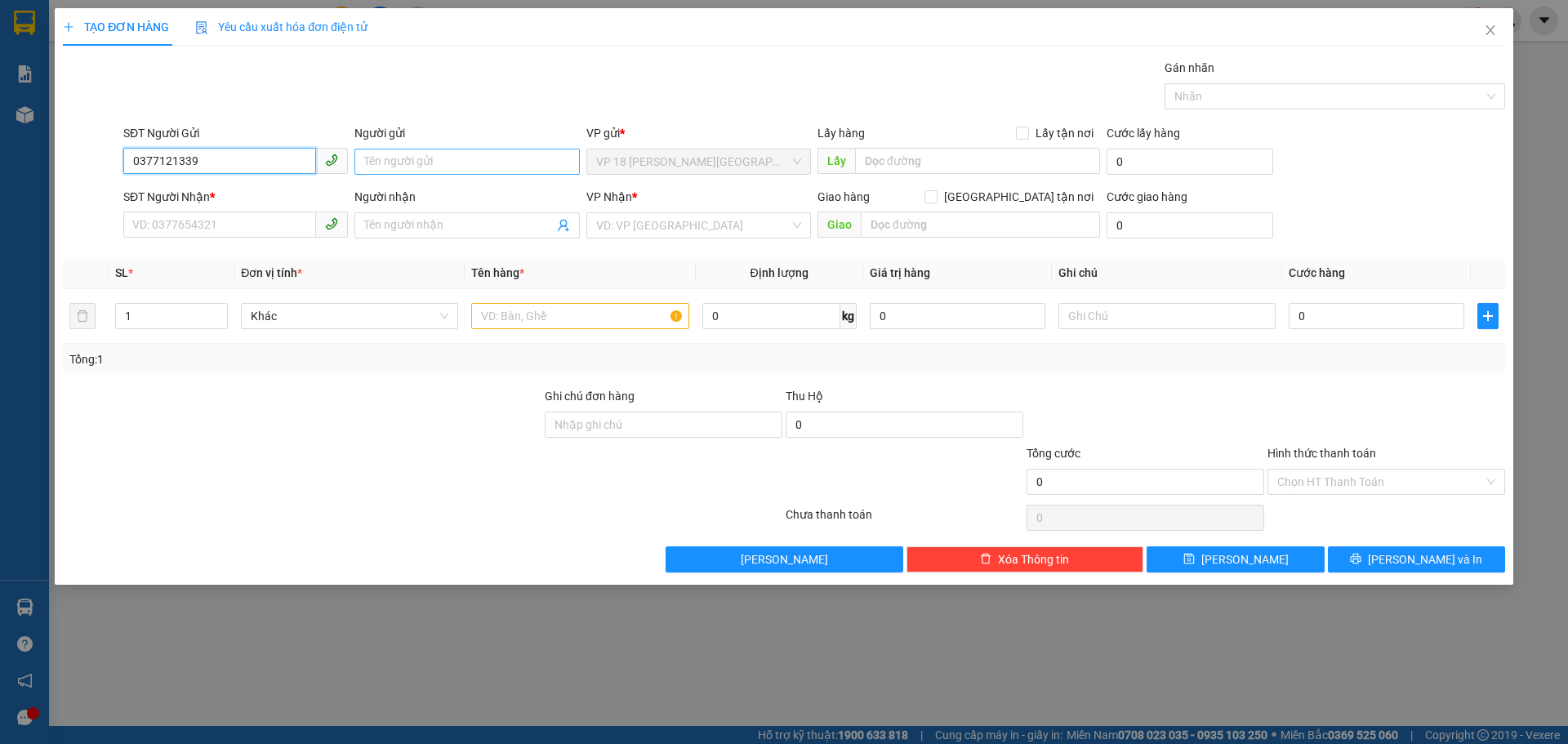
type input "0377121339"
click at [412, 169] on input "Người gửi" at bounding box center [467, 161] width 225 height 26
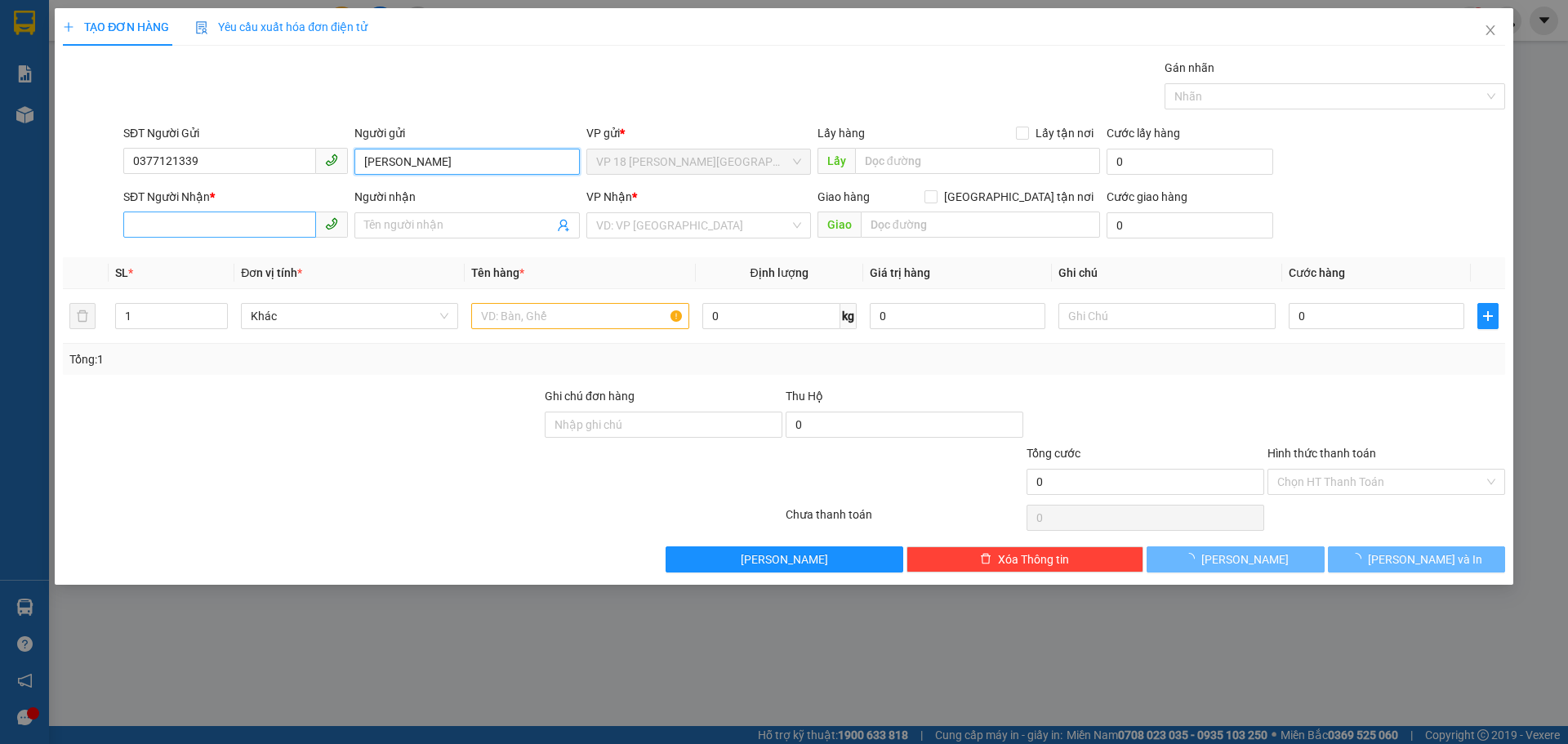
type input "[PERSON_NAME]"
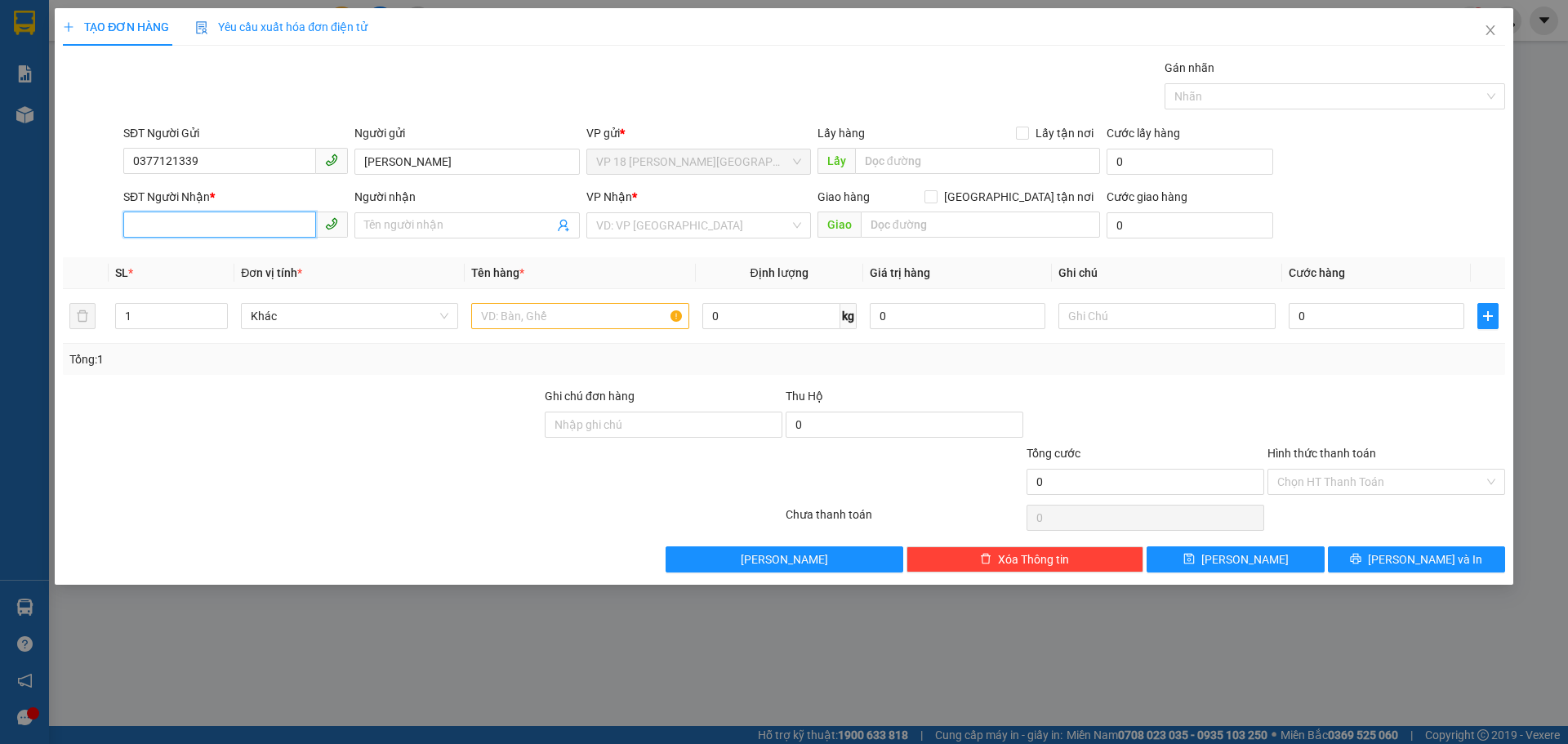
click at [287, 226] on input "SĐT Người Nhận *" at bounding box center [220, 224] width 193 height 26
type input "0988659338"
click at [400, 221] on input "Người nhận" at bounding box center [458, 224] width 188 height 18
type input "[PERSON_NAME]"
click at [474, 190] on div "Người nhận" at bounding box center [467, 196] width 225 height 18
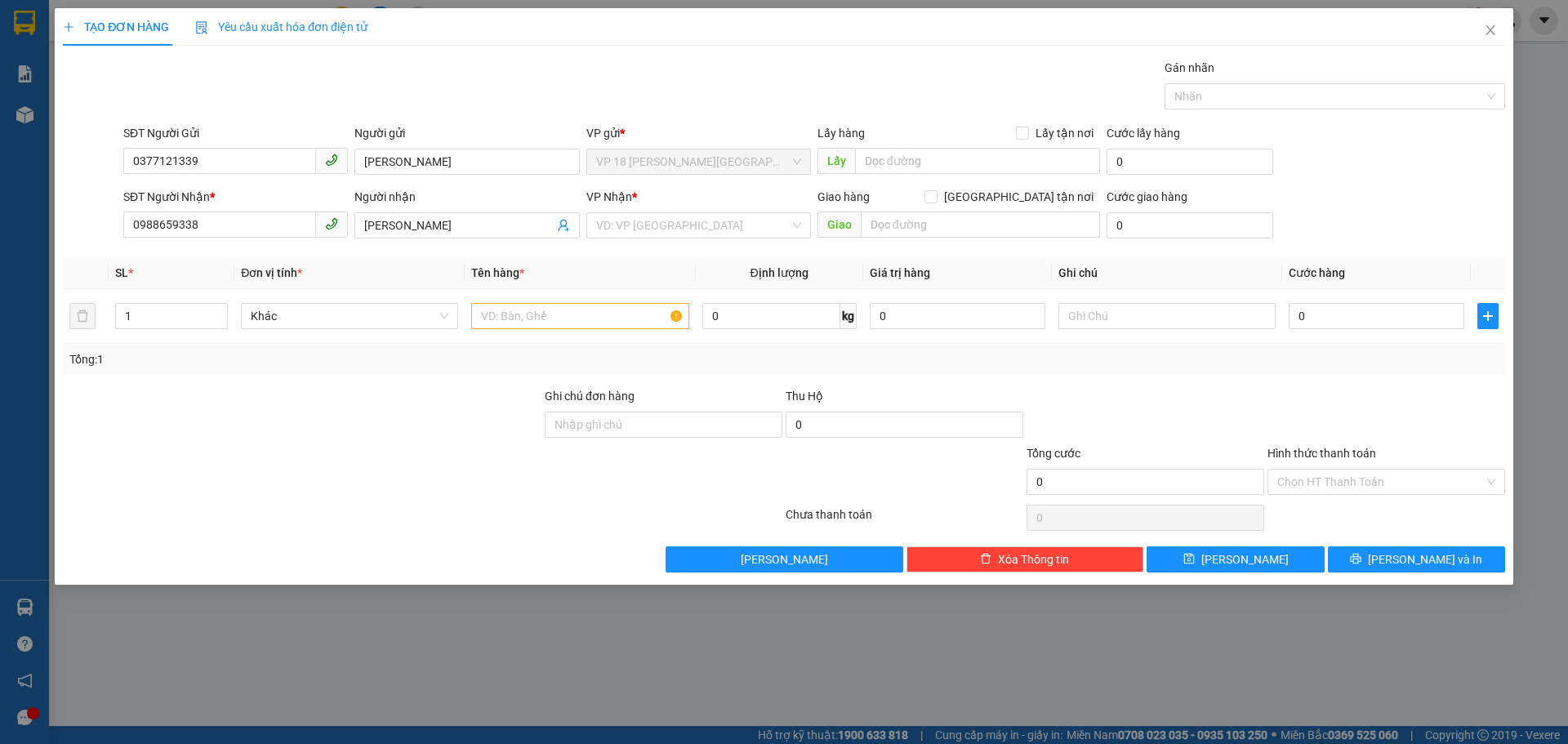
click at [474, 216] on input "[PERSON_NAME]" at bounding box center [458, 224] width 188 height 18
click at [610, 227] on input "search" at bounding box center [693, 225] width 194 height 24
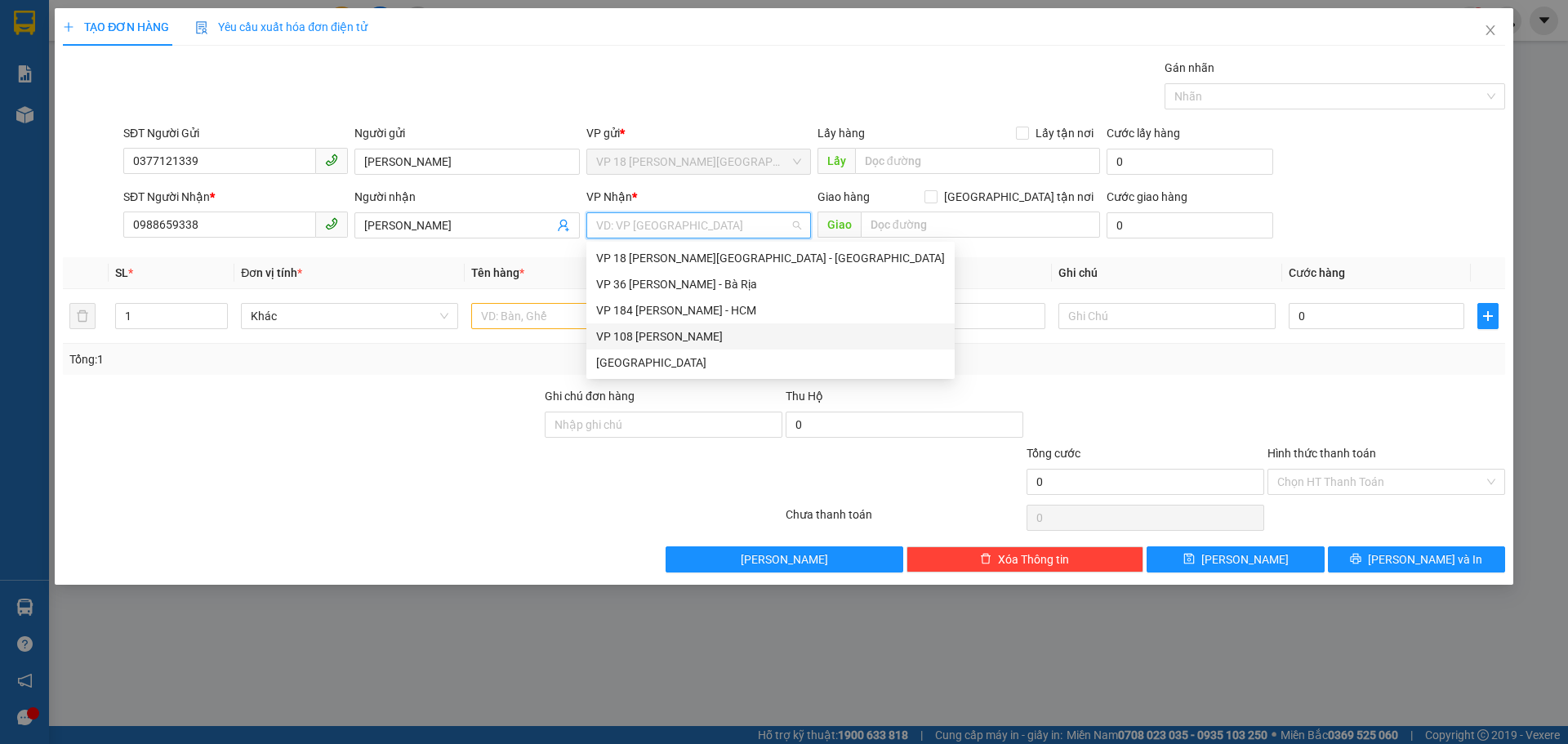
click at [653, 337] on div "VP 108 [PERSON_NAME]" at bounding box center [771, 336] width 349 height 18
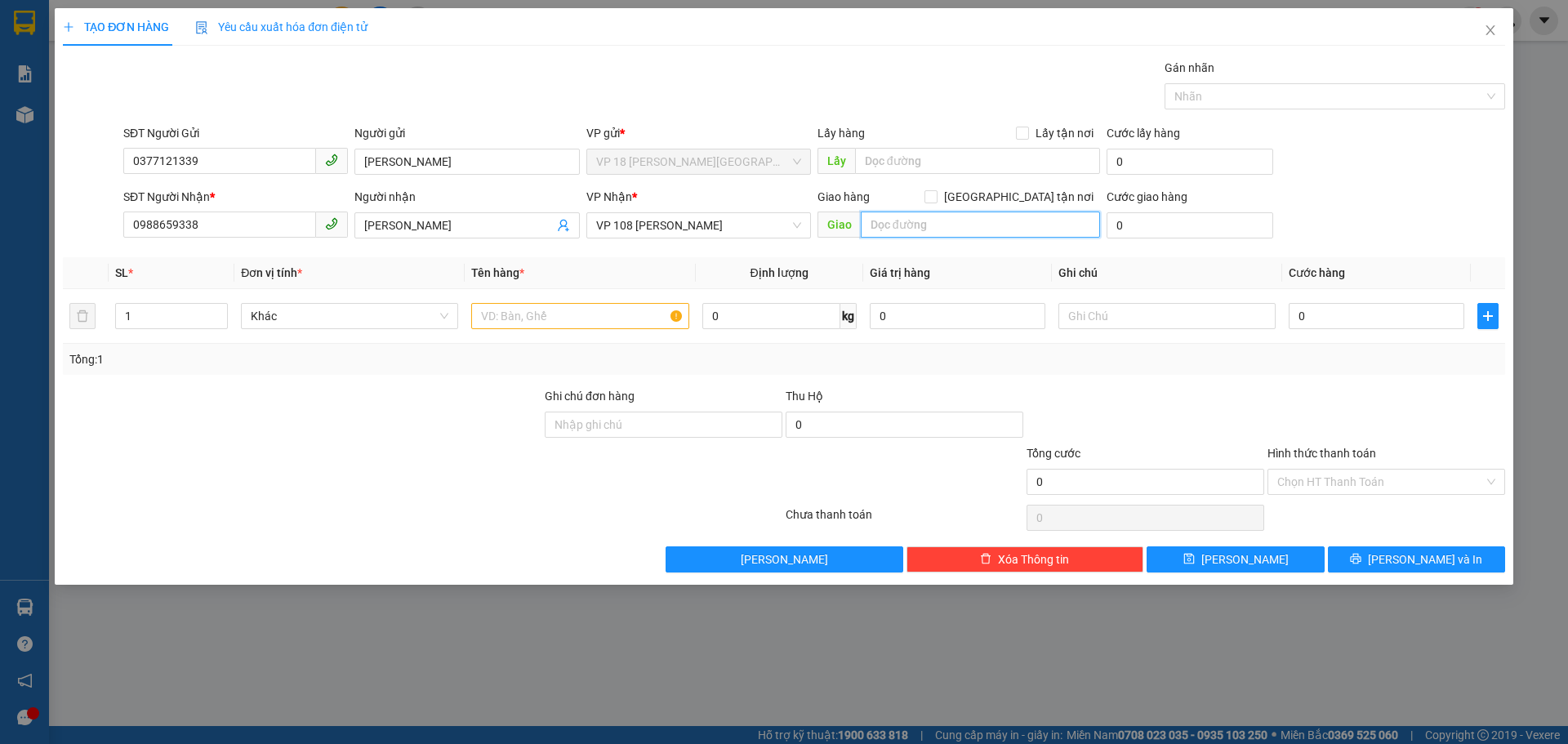
click at [889, 232] on input "text" at bounding box center [981, 224] width 239 height 26
type input "VPVT"
click at [528, 316] on input "text" at bounding box center [580, 316] width 217 height 26
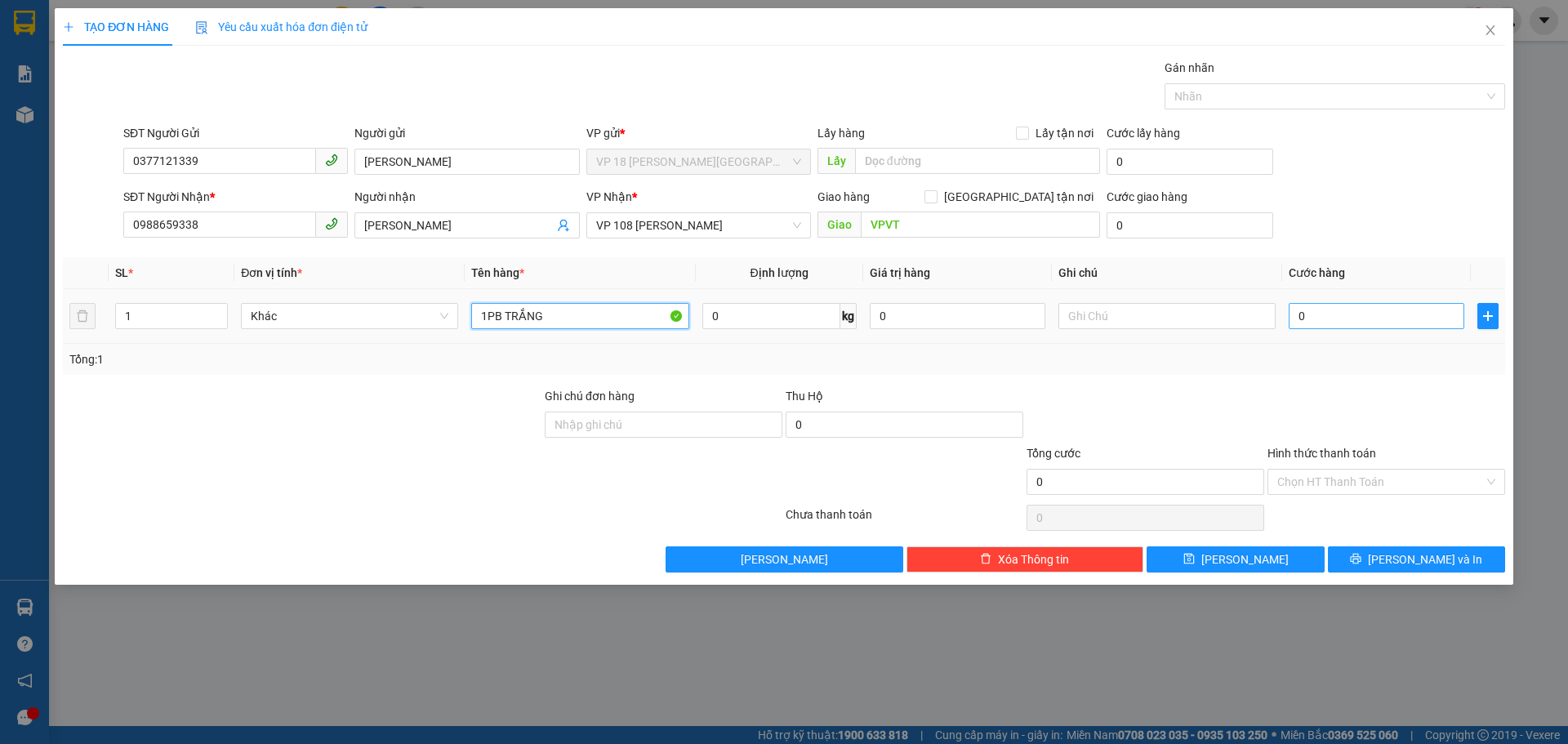
type input "1PB TRẮNG"
click at [1304, 322] on input "0" at bounding box center [1376, 316] width 175 height 26
type input "2"
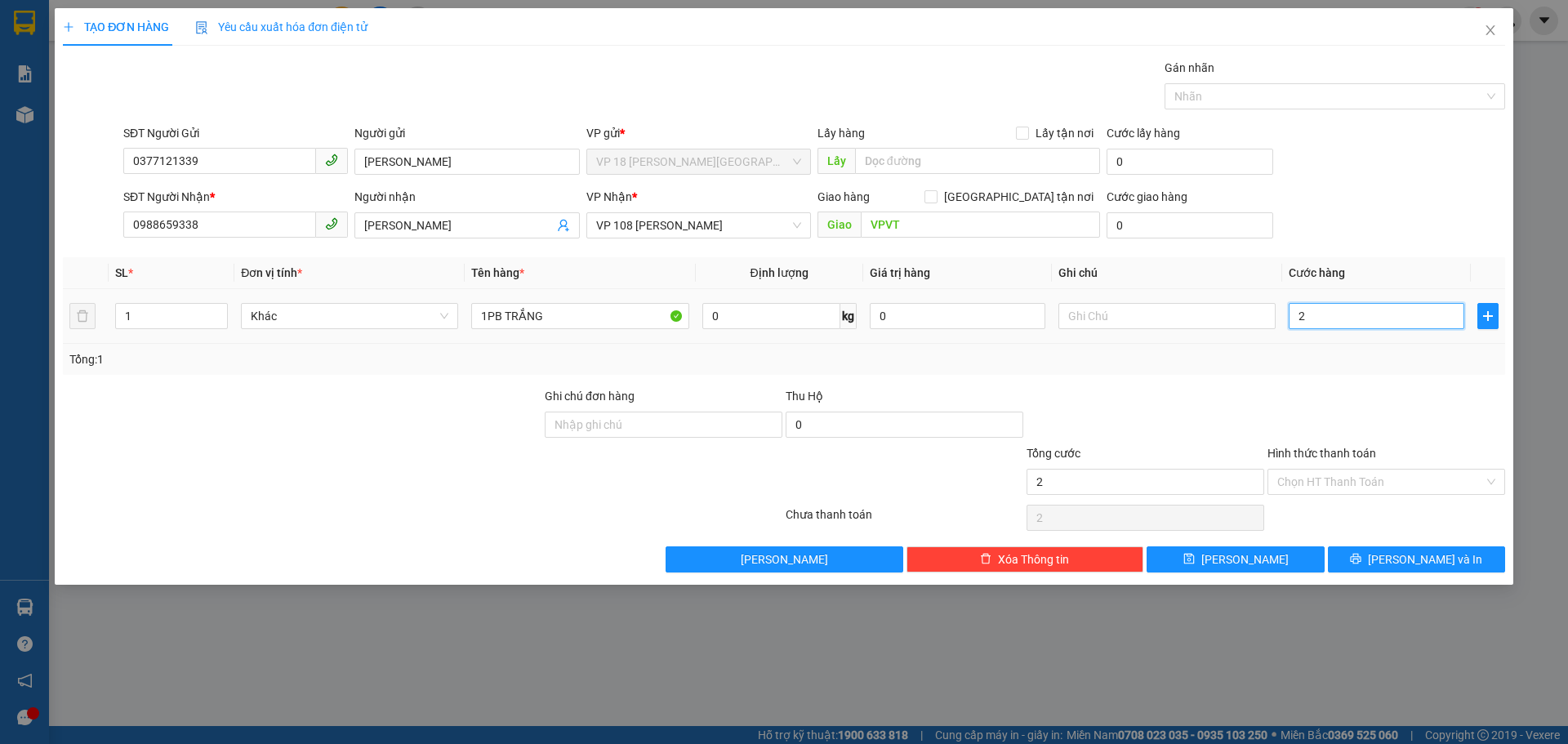
type input "20"
type input "200"
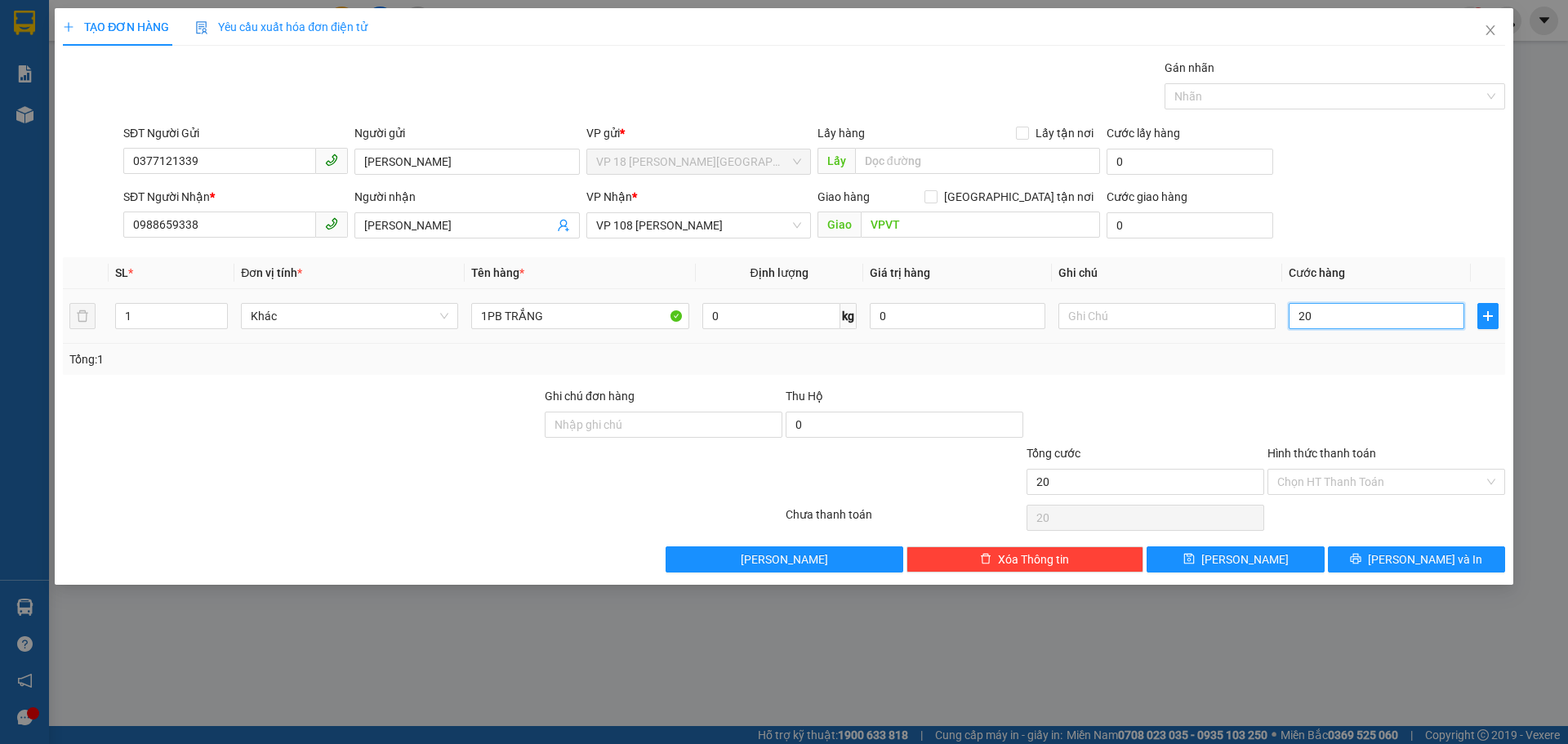
type input "200"
type input "2.000"
type input "20.000"
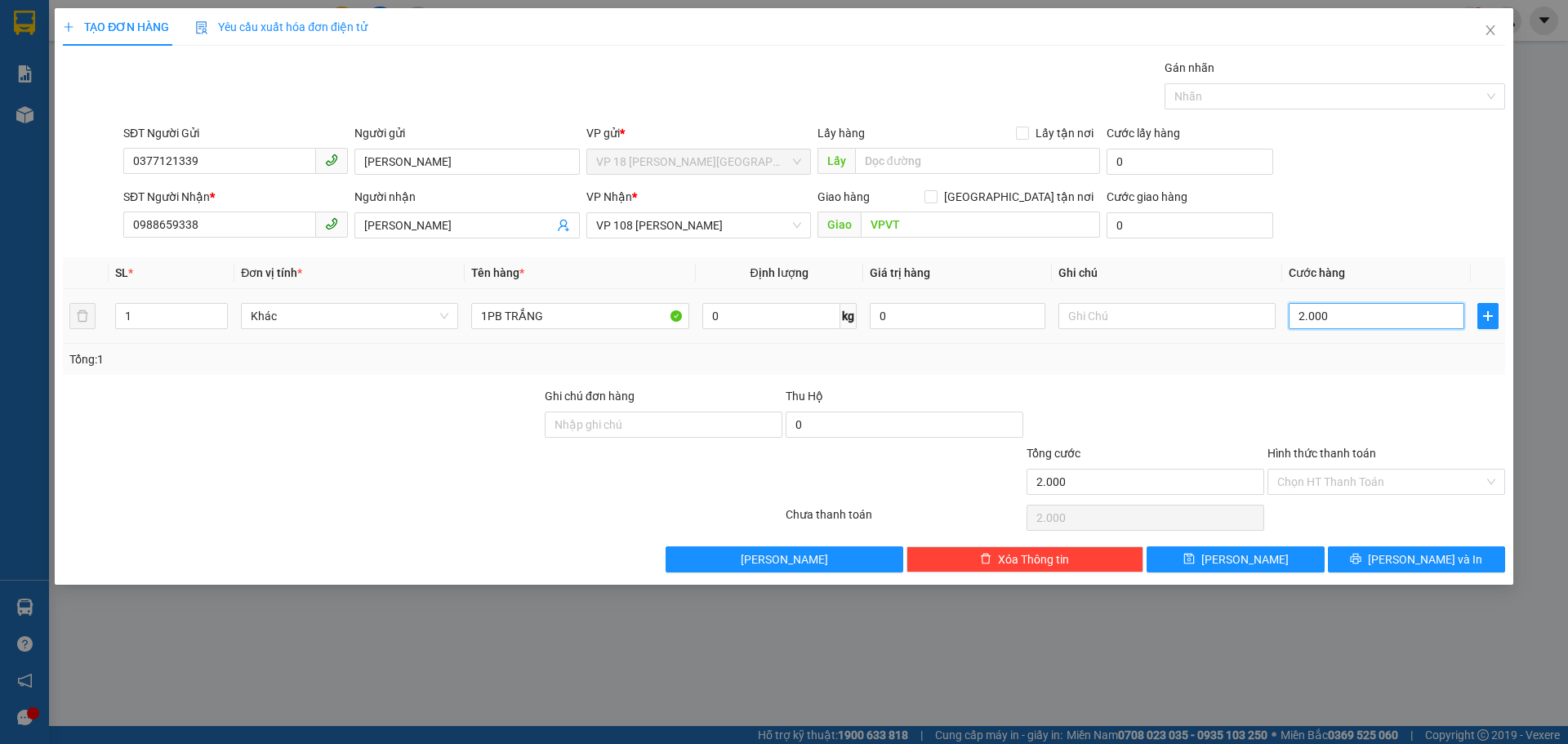
type input "20.000"
click at [1348, 561] on button "[PERSON_NAME] và In" at bounding box center [1416, 559] width 177 height 26
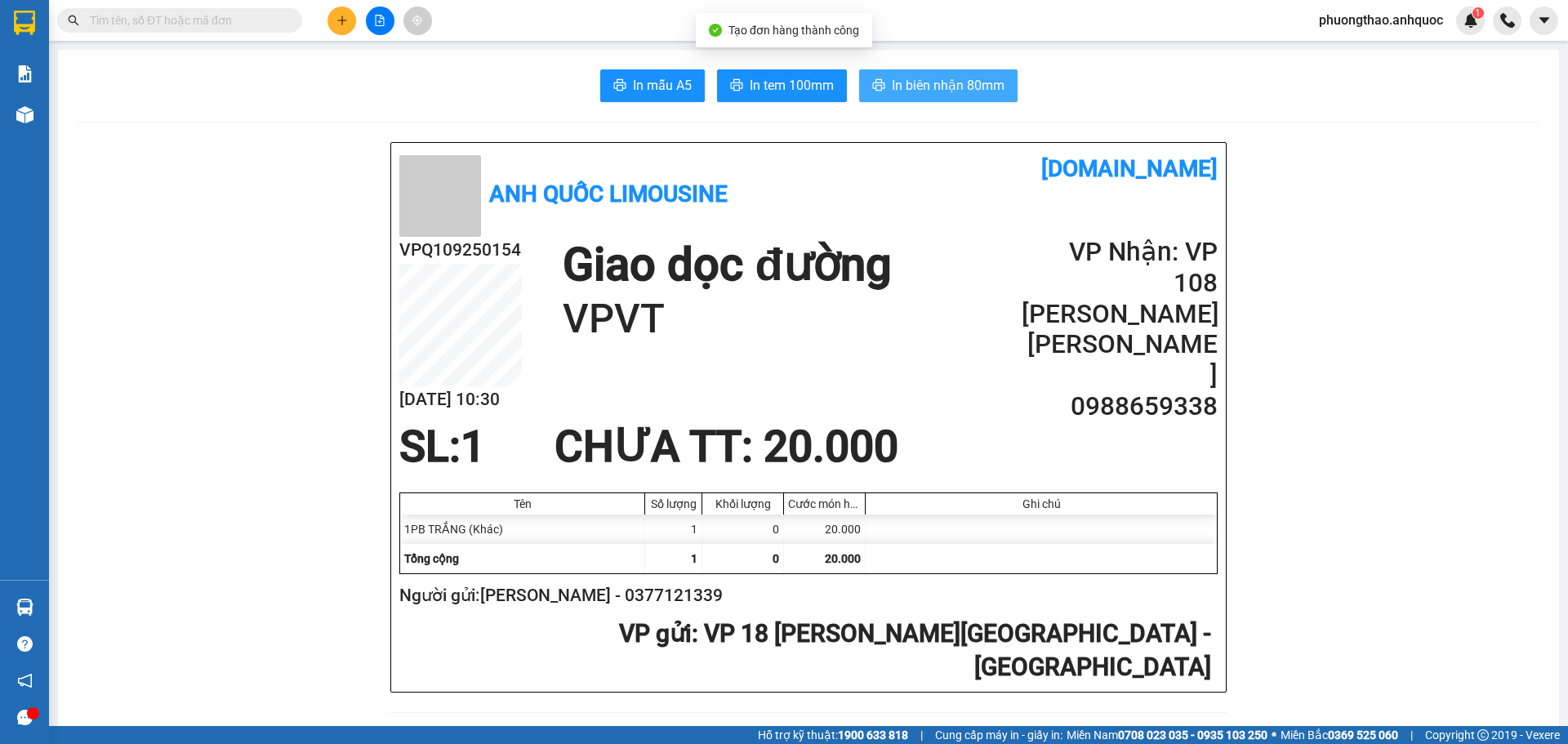
click at [882, 81] on button "In biên nhận 80mm" at bounding box center [938, 85] width 159 height 32
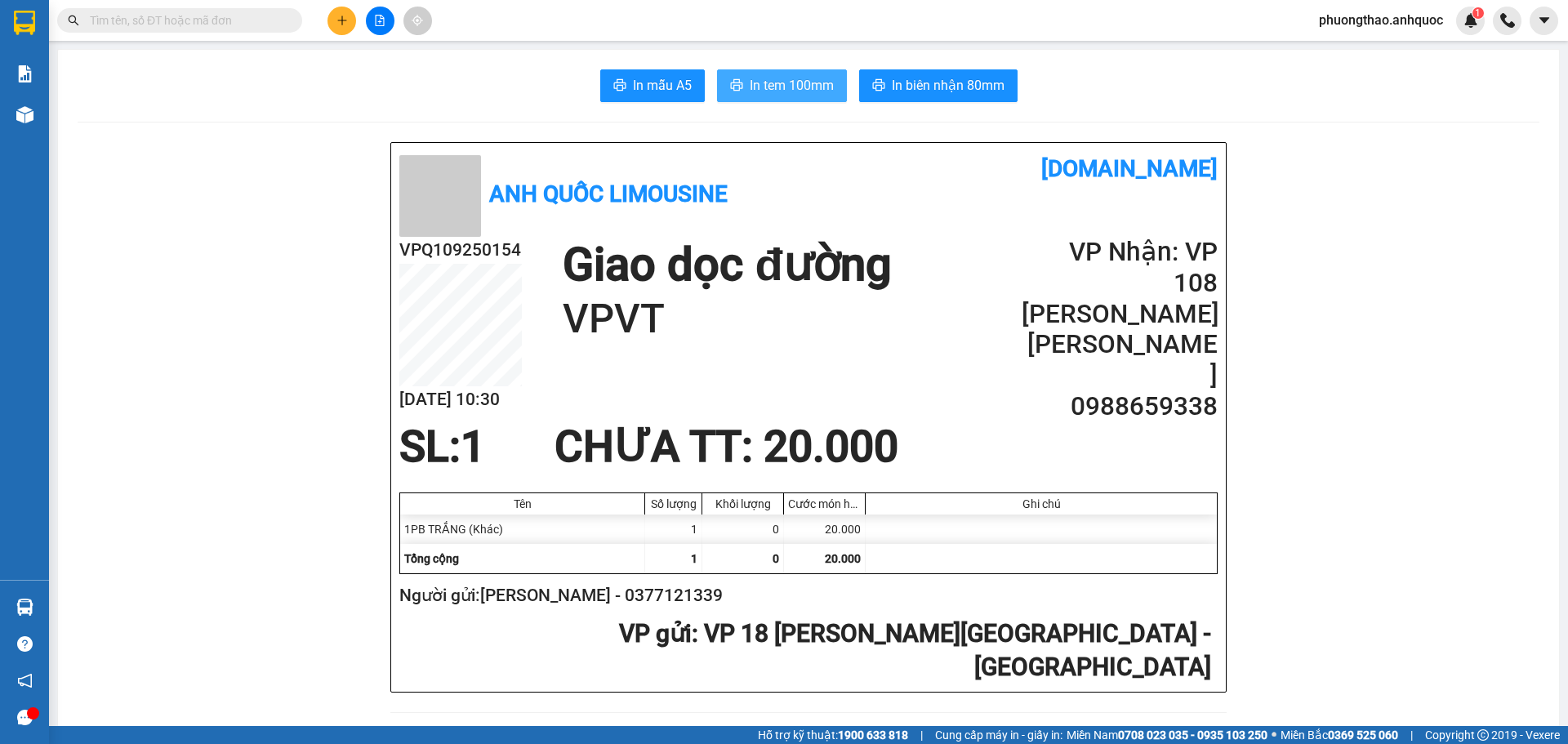
click at [750, 92] on span "In tem 100mm" at bounding box center [791, 85] width 84 height 20
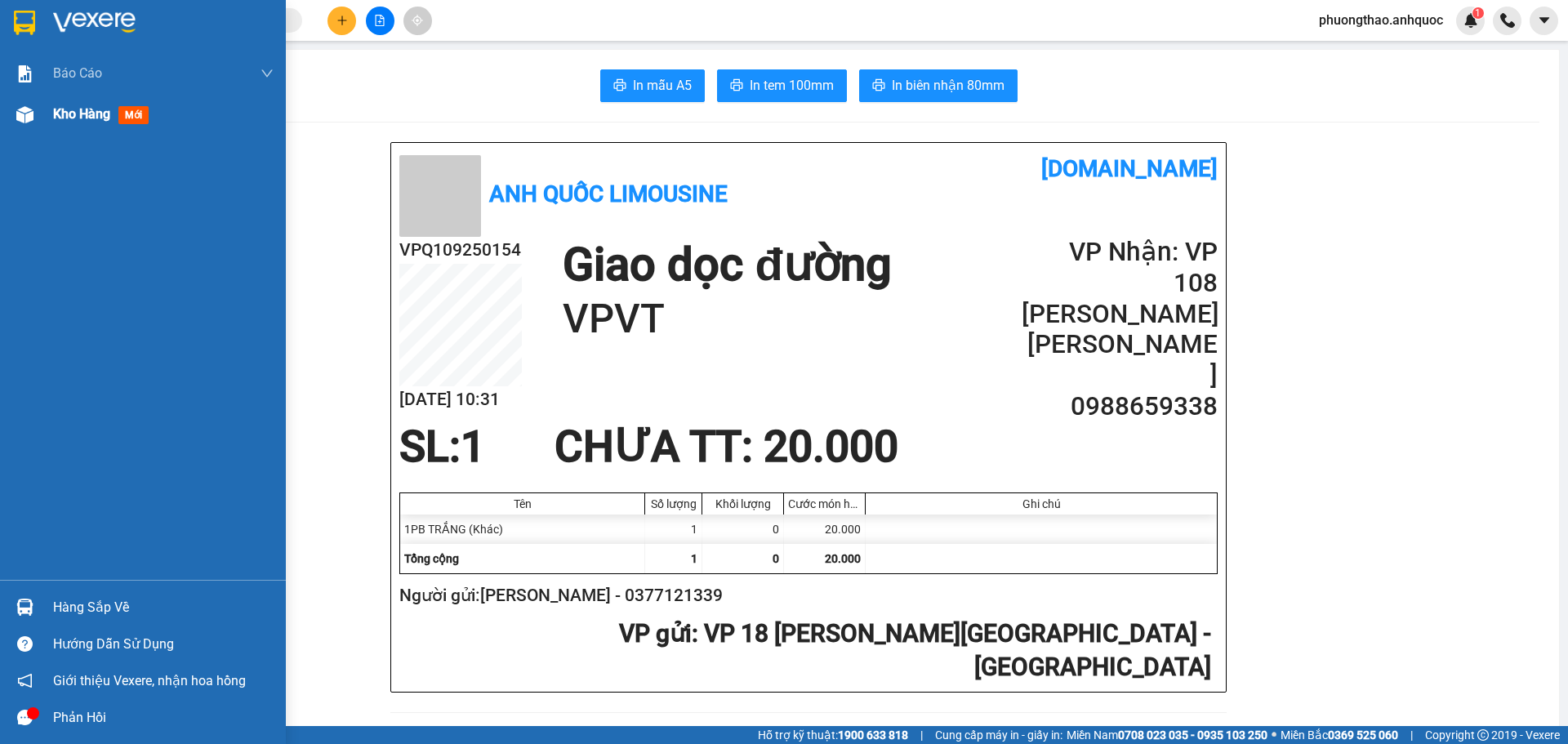
click at [12, 121] on div at bounding box center [24, 114] width 29 height 29
